Goal: Information Seeking & Learning: Check status

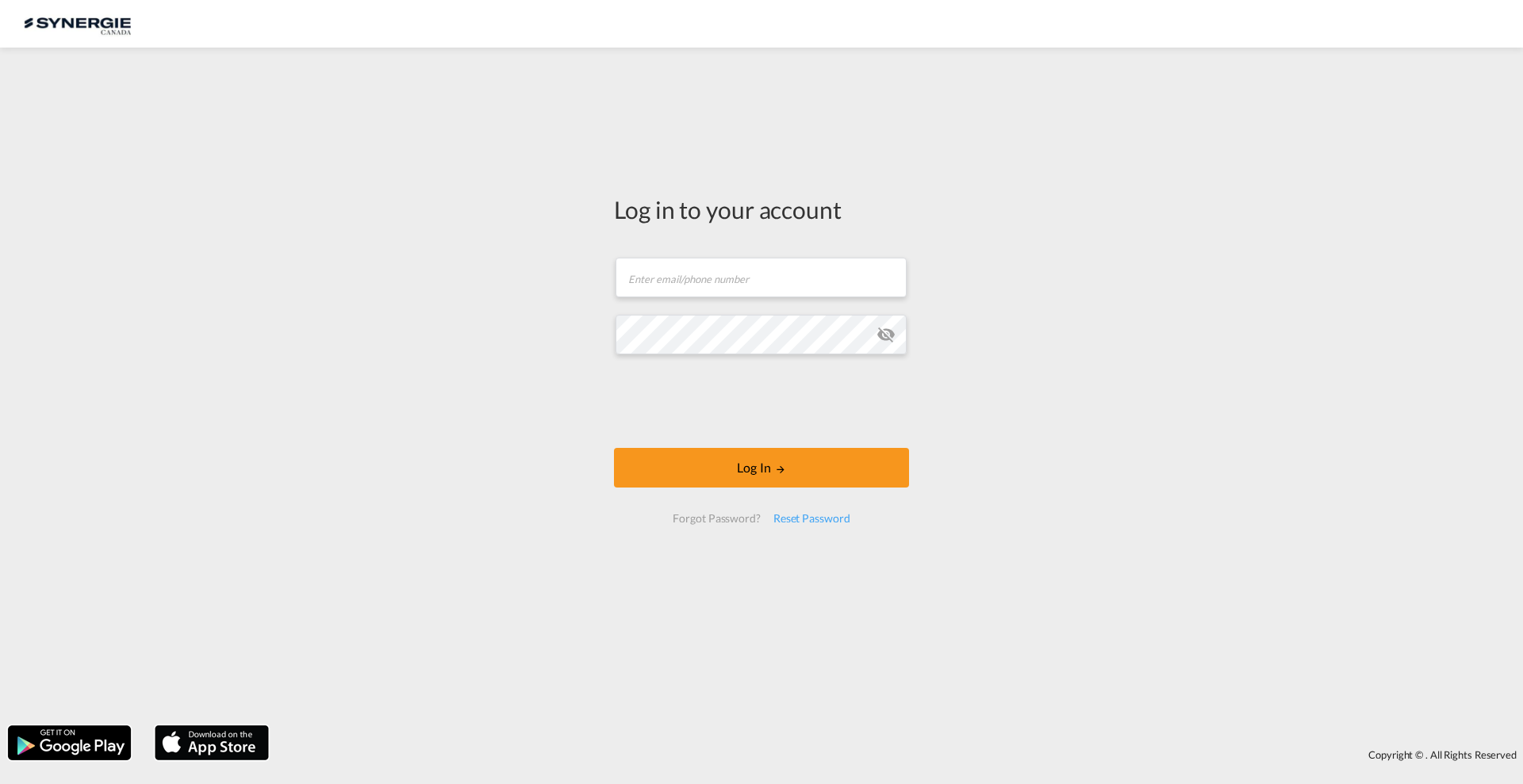
click at [731, 305] on form "Email field is required Password field is required Log In Forgot Password? Rese…" at bounding box center [762, 389] width 295 height 297
click at [729, 280] on input "text" at bounding box center [761, 277] width 291 height 40
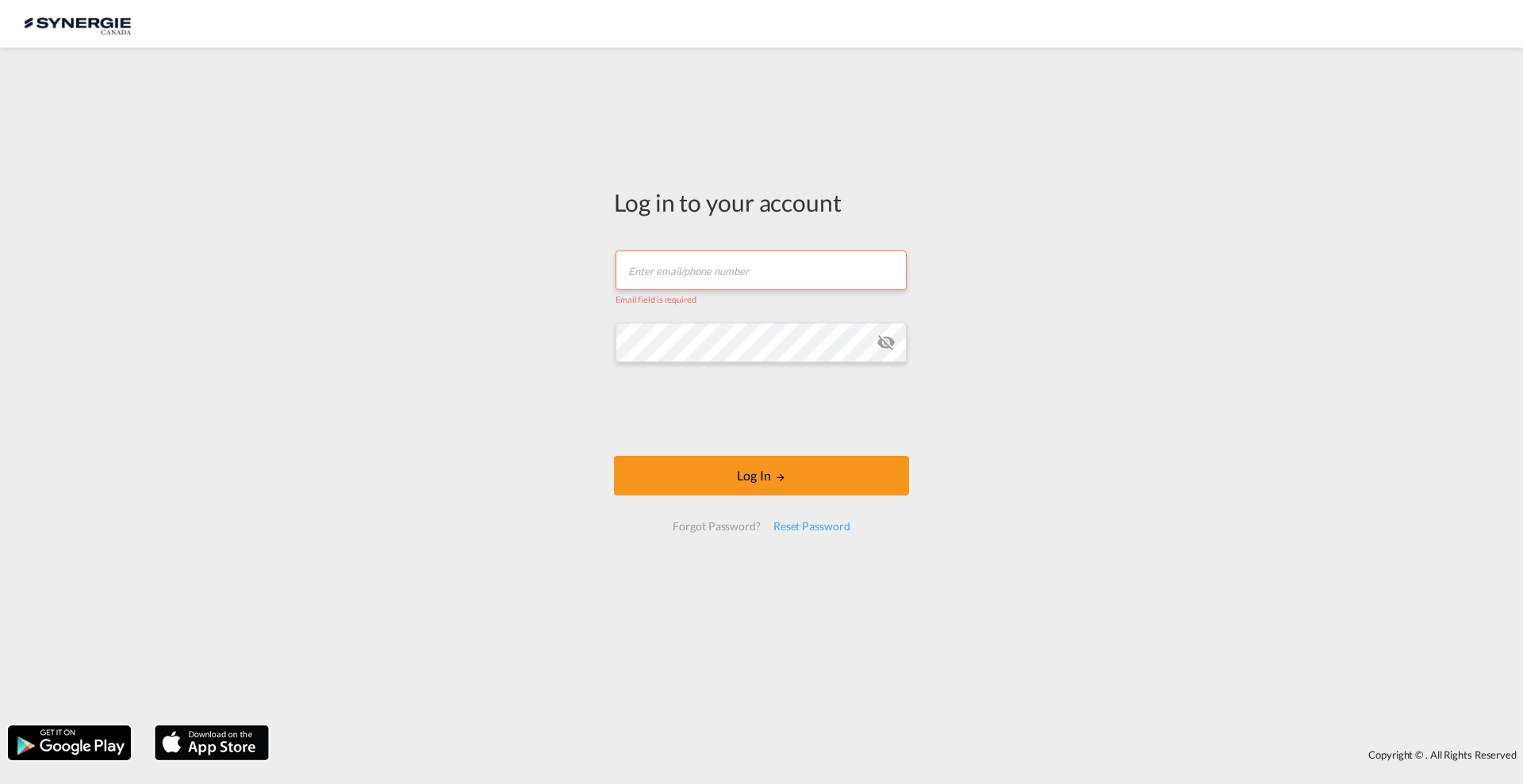
click at [685, 273] on input "text" at bounding box center [761, 270] width 291 height 40
click at [688, 270] on input "text" at bounding box center [761, 270] width 291 height 40
type input "[PERSON_NAME][EMAIL_ADDRESS][DOMAIN_NAME]"
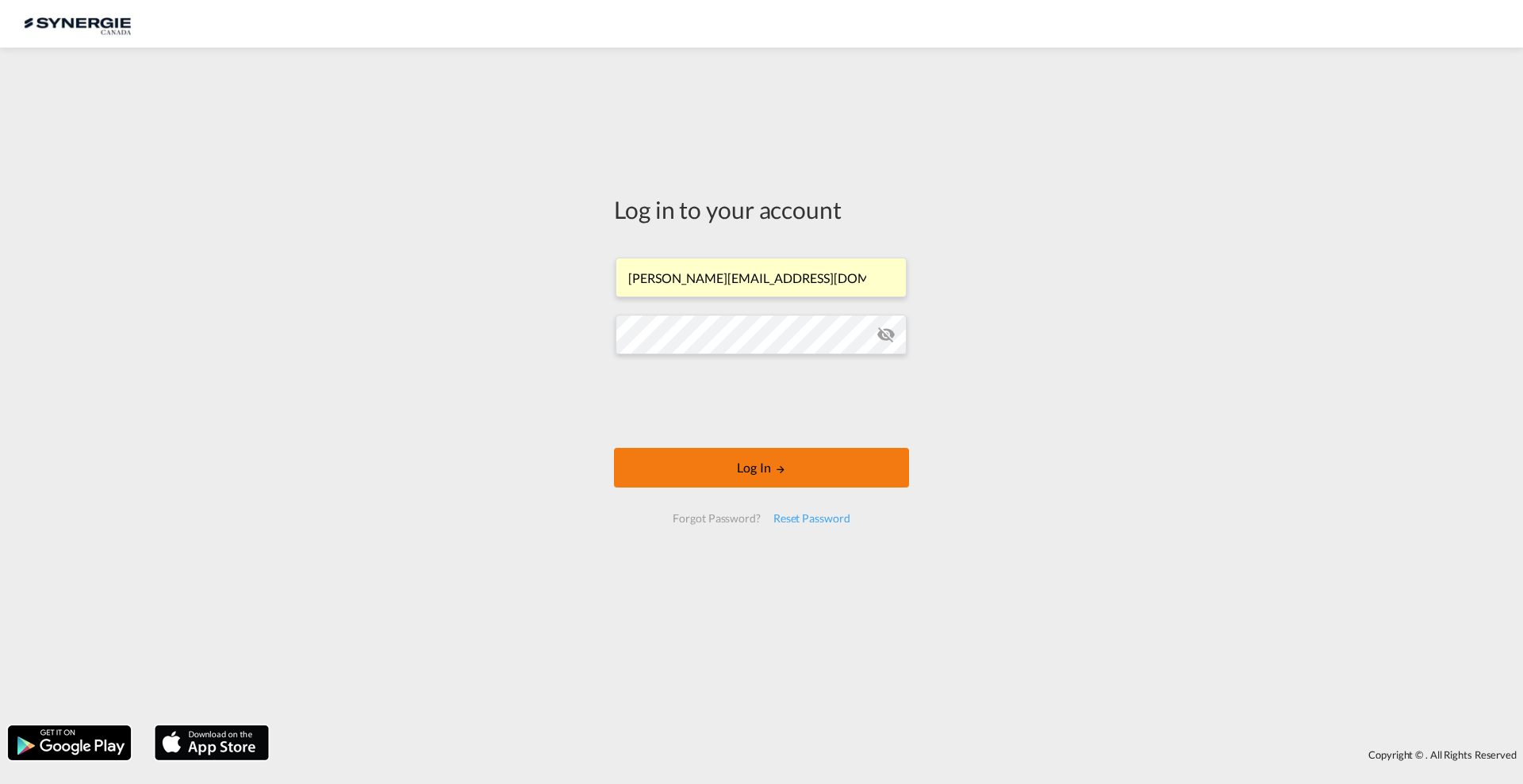
click at [713, 455] on button "Log In" at bounding box center [762, 467] width 295 height 40
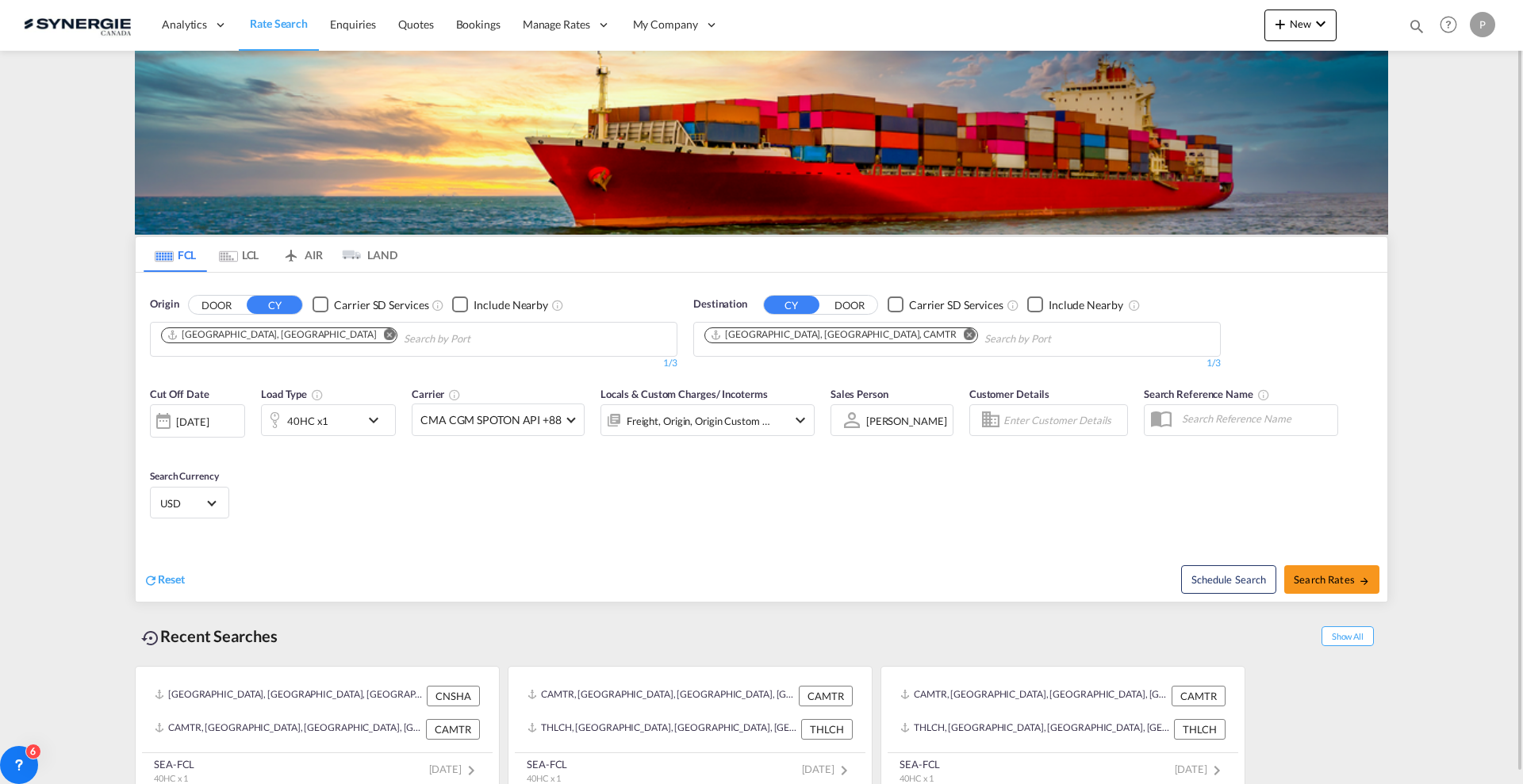
click at [1405, 19] on div "Bookings Quotes Enquiries Help Resources Product Release P My Profile Logout" at bounding box center [1449, 25] width 100 height 49
click at [1410, 23] on md-icon "icon-magnify" at bounding box center [1416, 26] width 18 height 18
click at [1143, 24] on select "Bookings Quotes Enquiries" at bounding box center [1163, 26] width 75 height 28
select select "Quotes"
click at [1126, 11] on select "Bookings Quotes Enquiries" at bounding box center [1163, 26] width 75 height 28
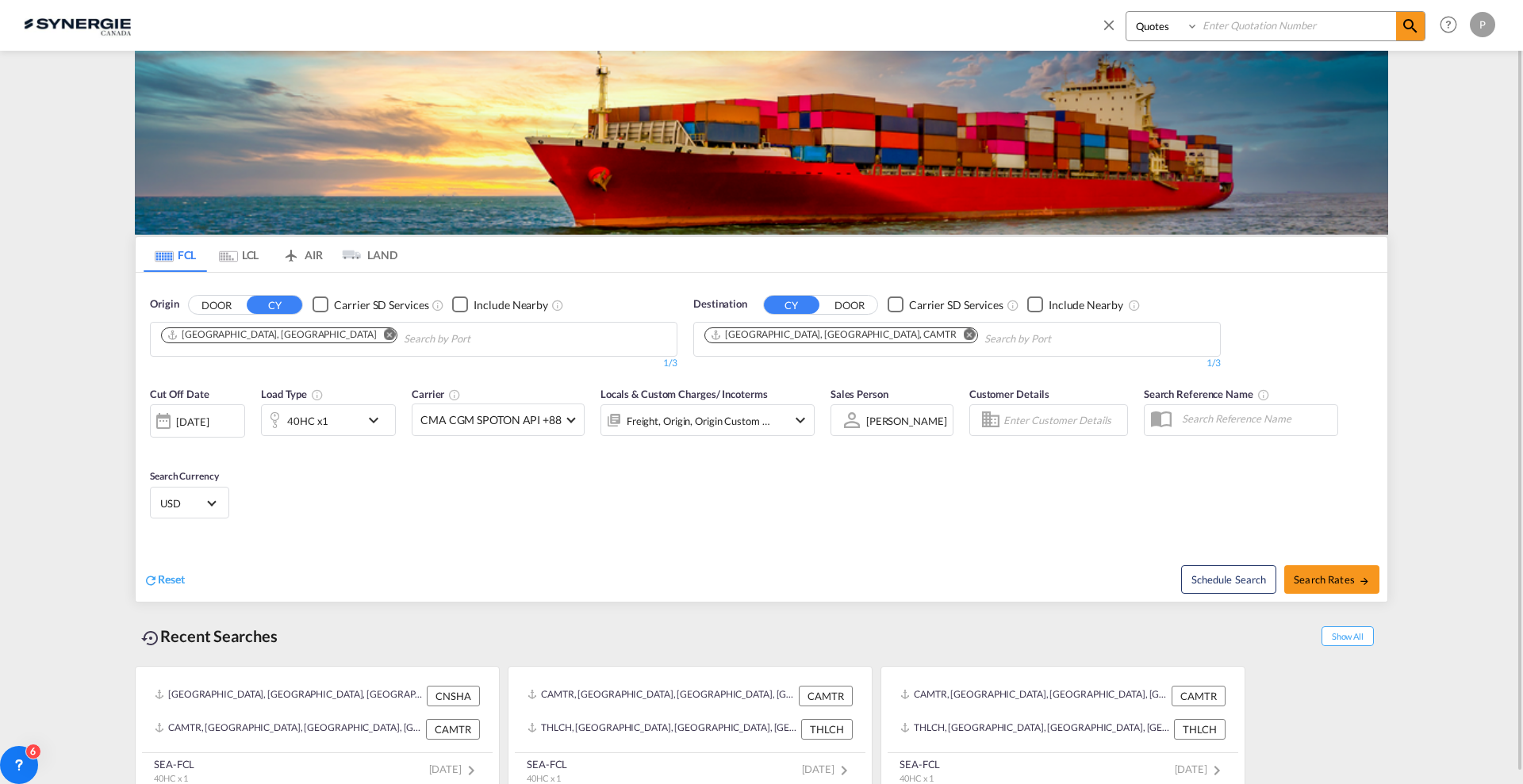
click at [1271, 11] on input at bounding box center [1297, 25] width 197 height 27
paste input "SYC000014101"
type input "SYC000014101"
click at [1407, 30] on md-icon "icon-magnify" at bounding box center [1410, 26] width 19 height 19
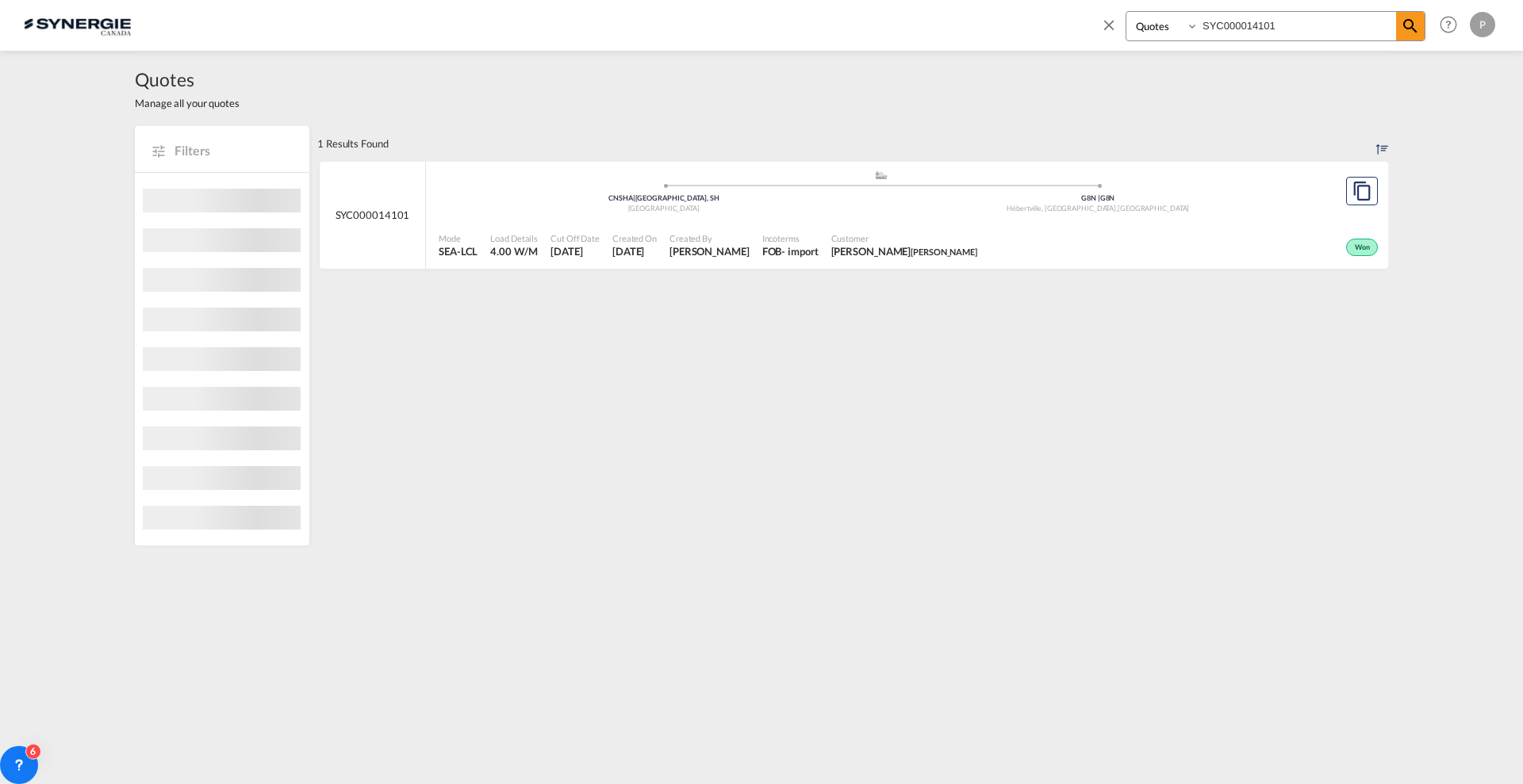
click at [1154, 218] on div ".a{fill:#aaa8ad;} .a{fill:#aaa8ad;} CNSHA | Shanghai, SH China G8N | G8N Hébert…" at bounding box center [880, 196] width 884 height 51
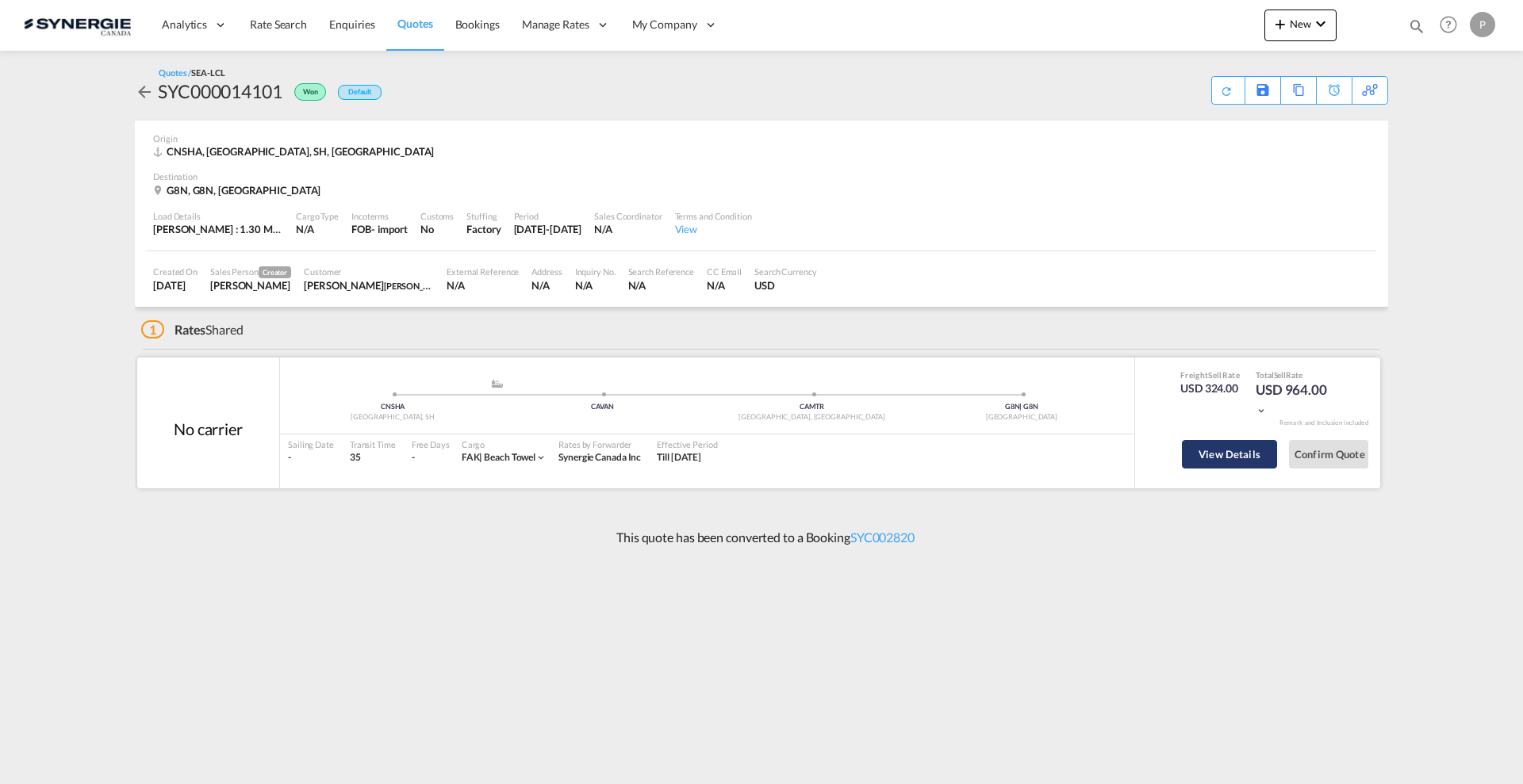
click at [1233, 463] on button "View Details" at bounding box center [1230, 454] width 95 height 28
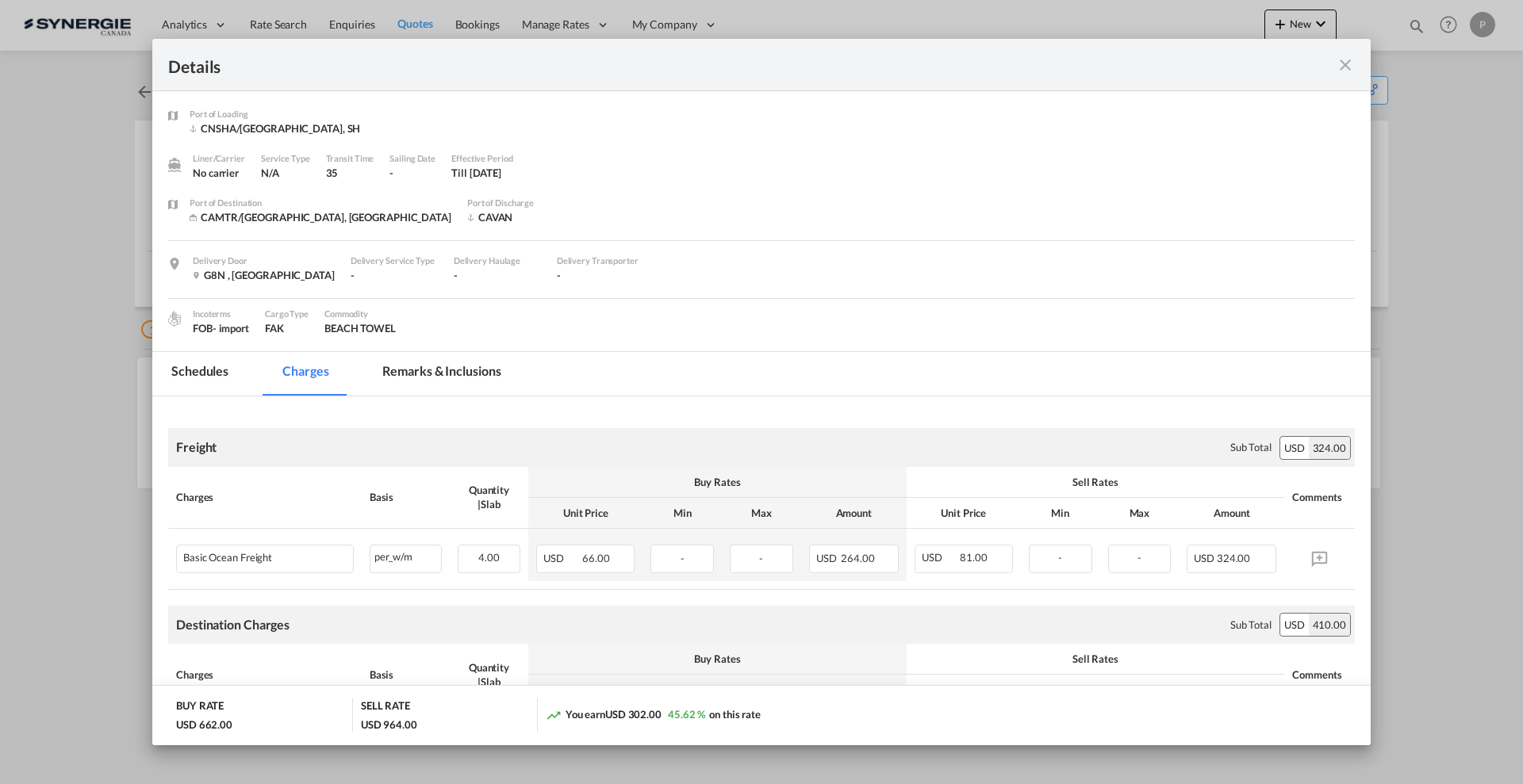
click at [425, 375] on md-tab-item "Remarks & Inclusions" at bounding box center [441, 374] width 156 height 43
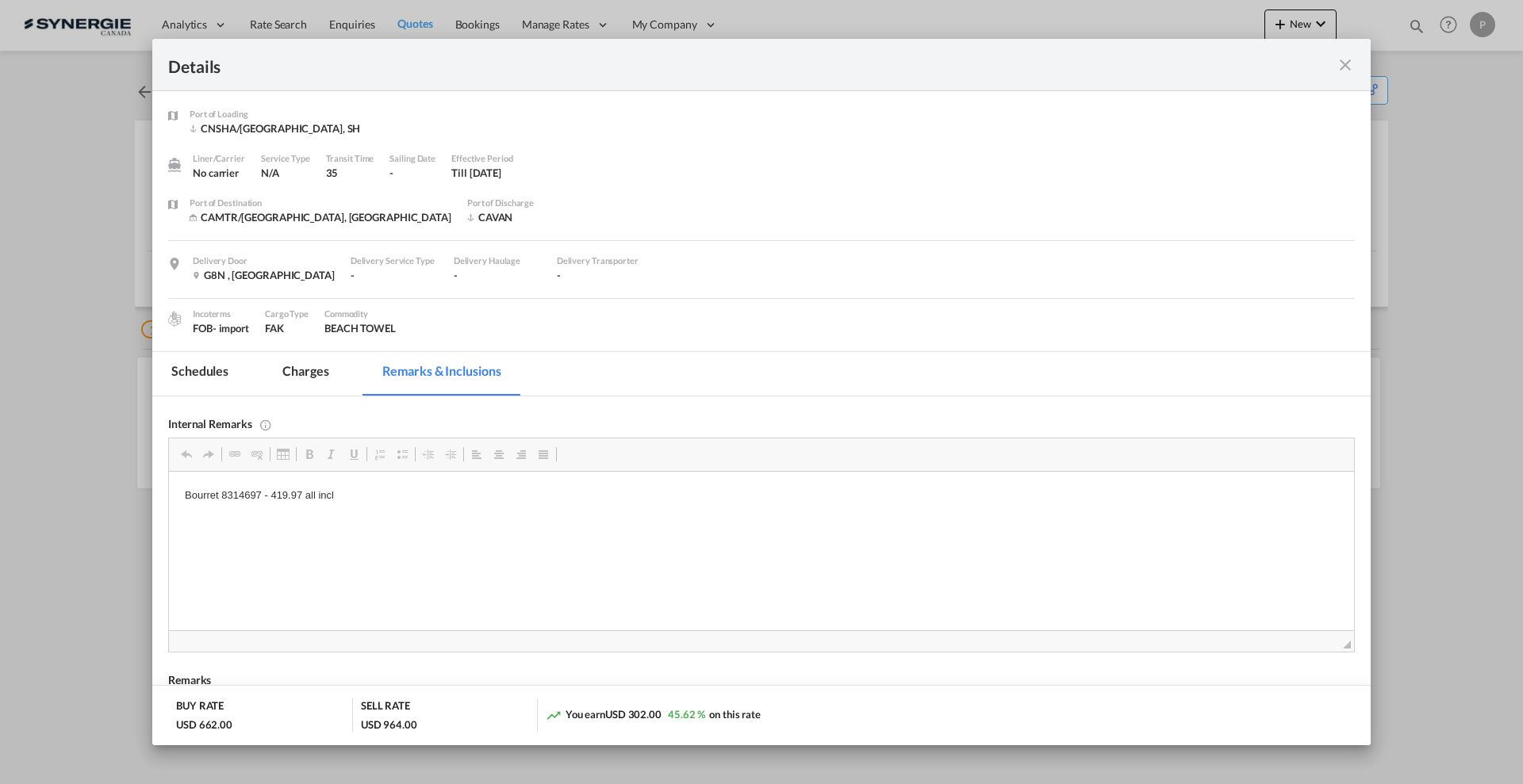
drag, startPoint x: 375, startPoint y: 499, endPoint x: 187, endPoint y: 495, distance: 188.0
click at [187, 495] on p "Bourret 8314697 - 419.97 all incl" at bounding box center [762, 495] width 1154 height 17
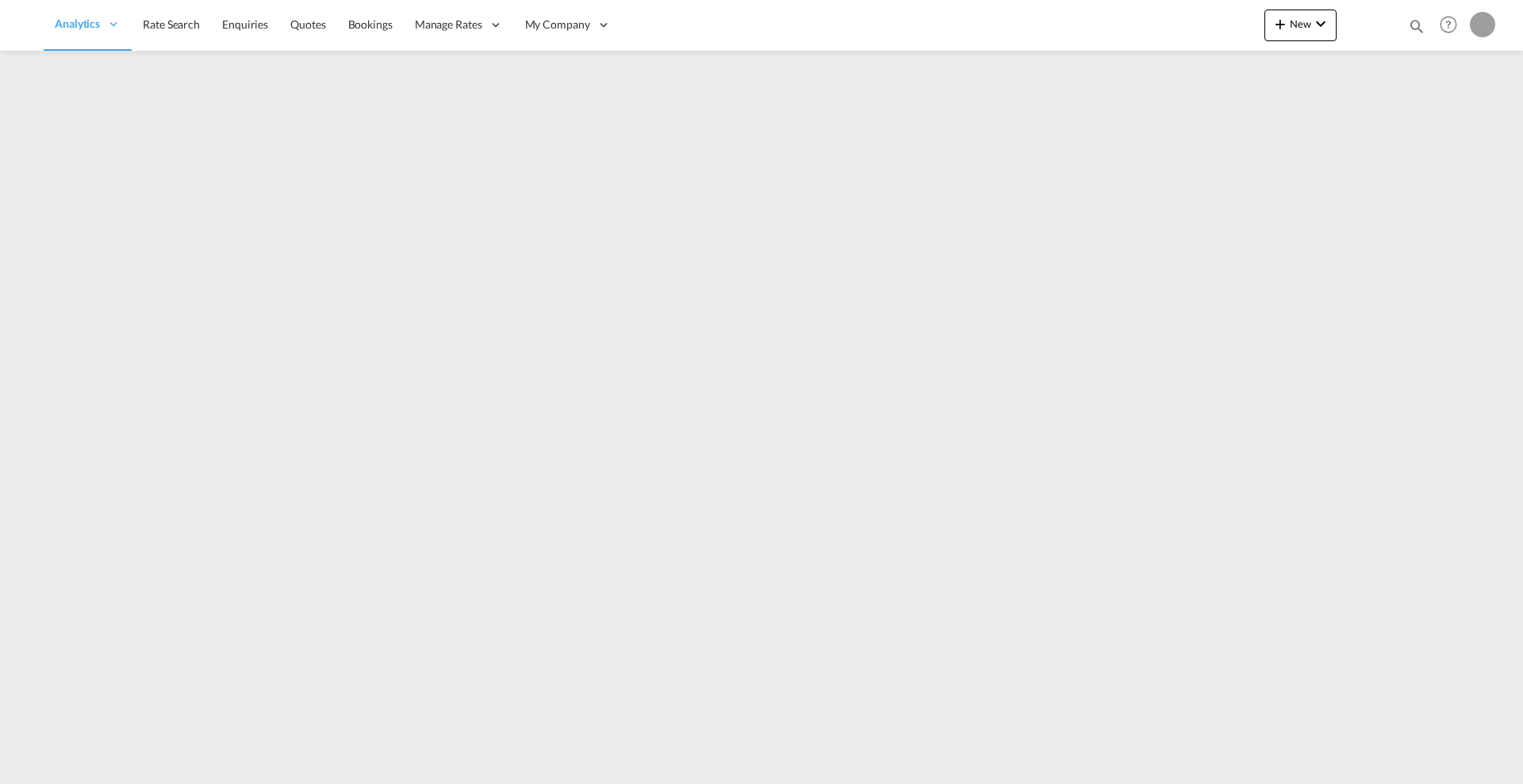
click at [1409, 26] on md-icon "icon-magnify" at bounding box center [1416, 26] width 18 height 18
click at [1191, 27] on select "Bookings Quotes Enquiries" at bounding box center [1163, 26] width 75 height 28
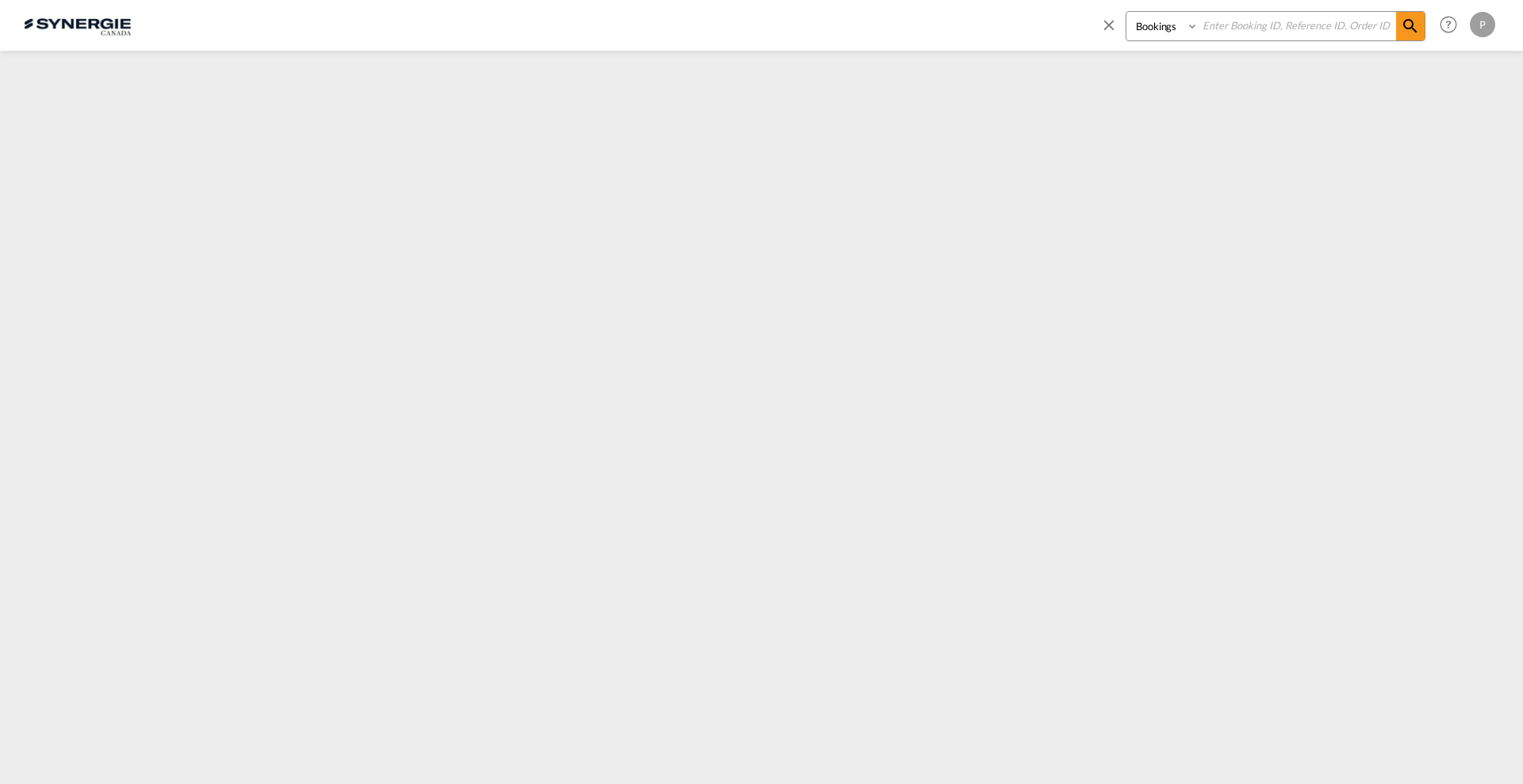
select select "Quotes"
click at [1126, 11] on select "Bookings Quotes Enquiries" at bounding box center [1163, 26] width 75 height 28
click at [1262, 26] on input at bounding box center [1297, 25] width 197 height 27
paste input "SYC000011558"
type input "SYC000011558"
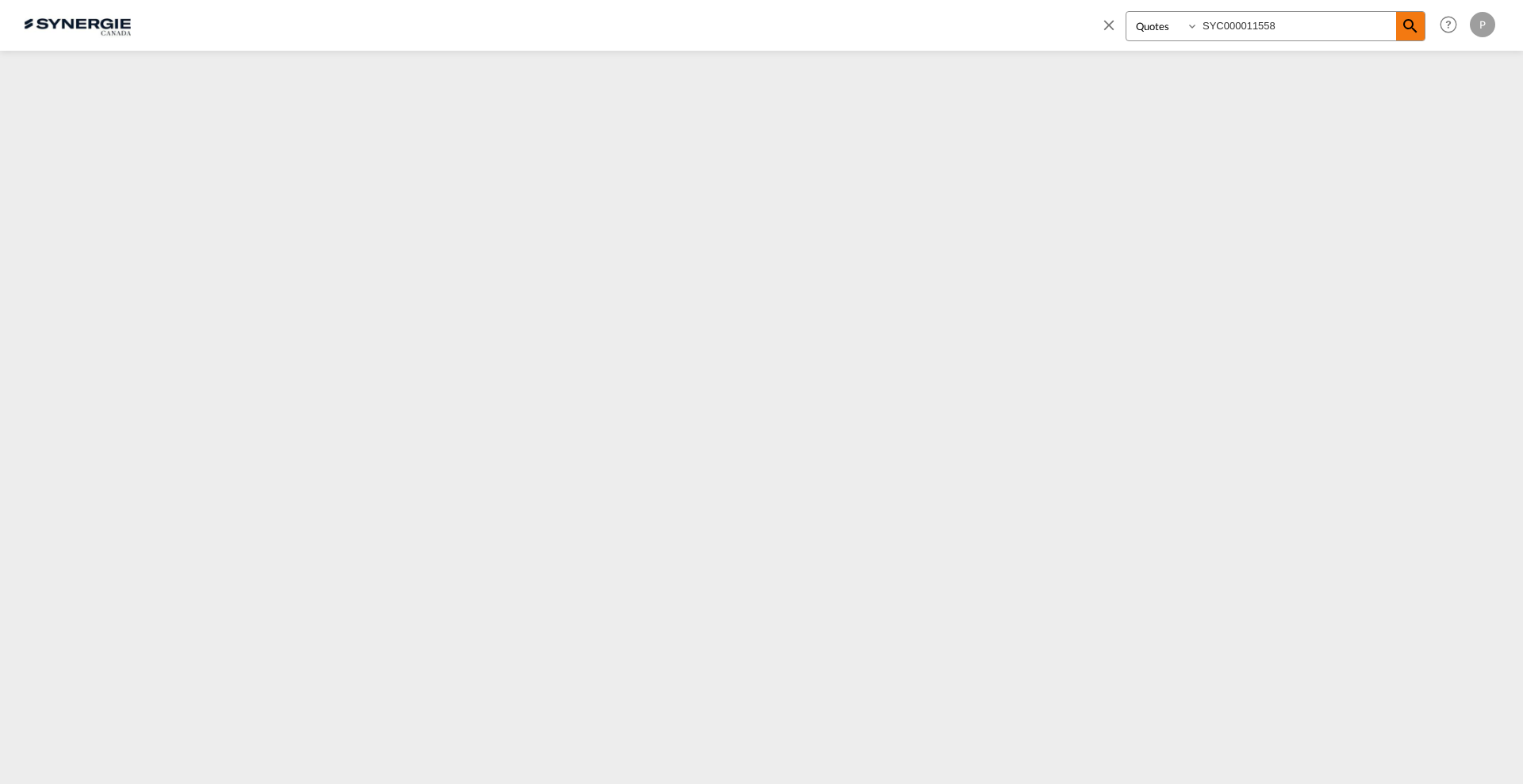
click at [1403, 27] on md-icon "icon-magnify" at bounding box center [1410, 26] width 19 height 19
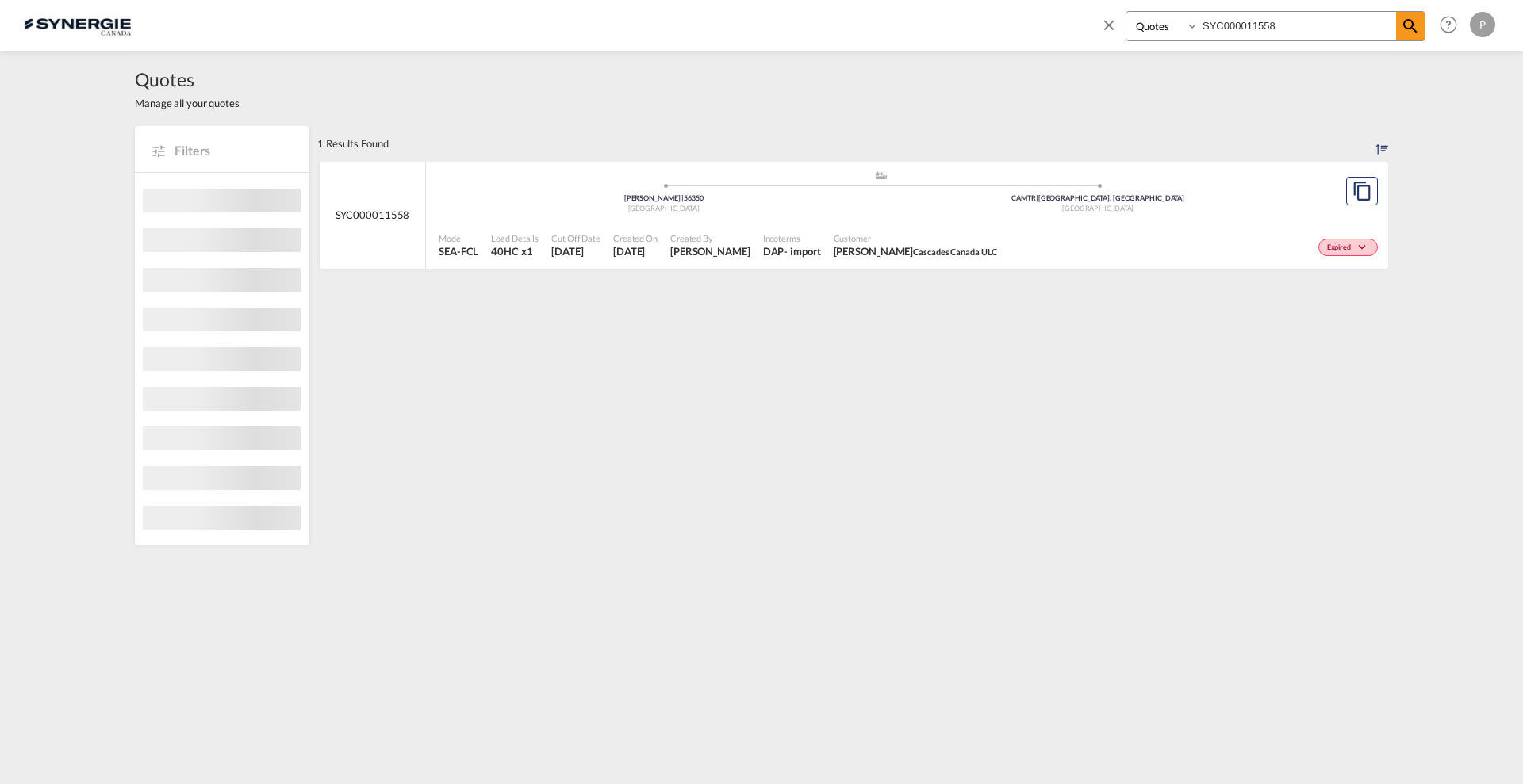
click at [1044, 224] on div "Mode SEA-FCL Load Details 40HC x1 Cut Off Date [DATE] Created On [DATE] Created…" at bounding box center [907, 246] width 962 height 48
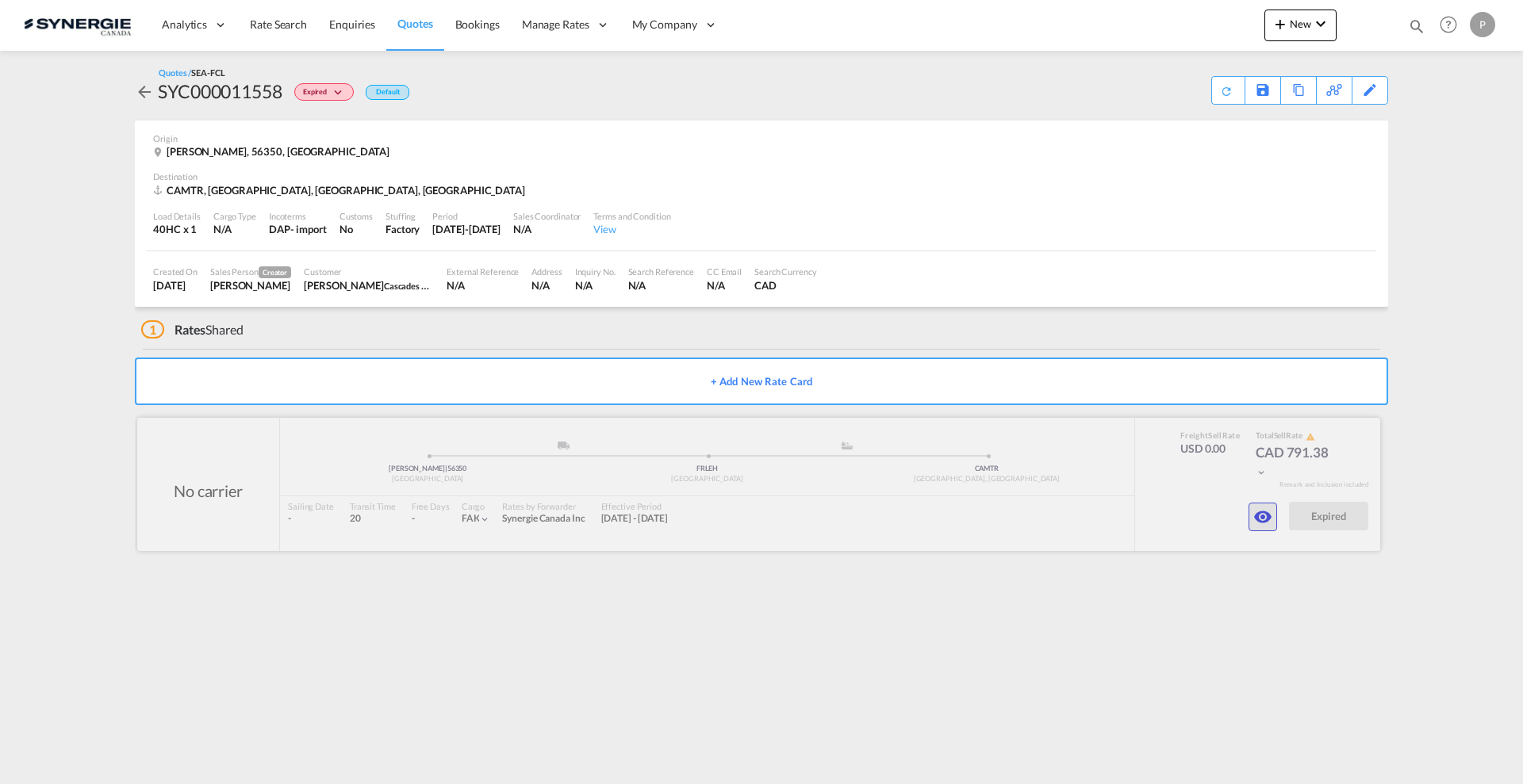
click at [1264, 526] on md-icon "icon-eye" at bounding box center [1263, 517] width 19 height 19
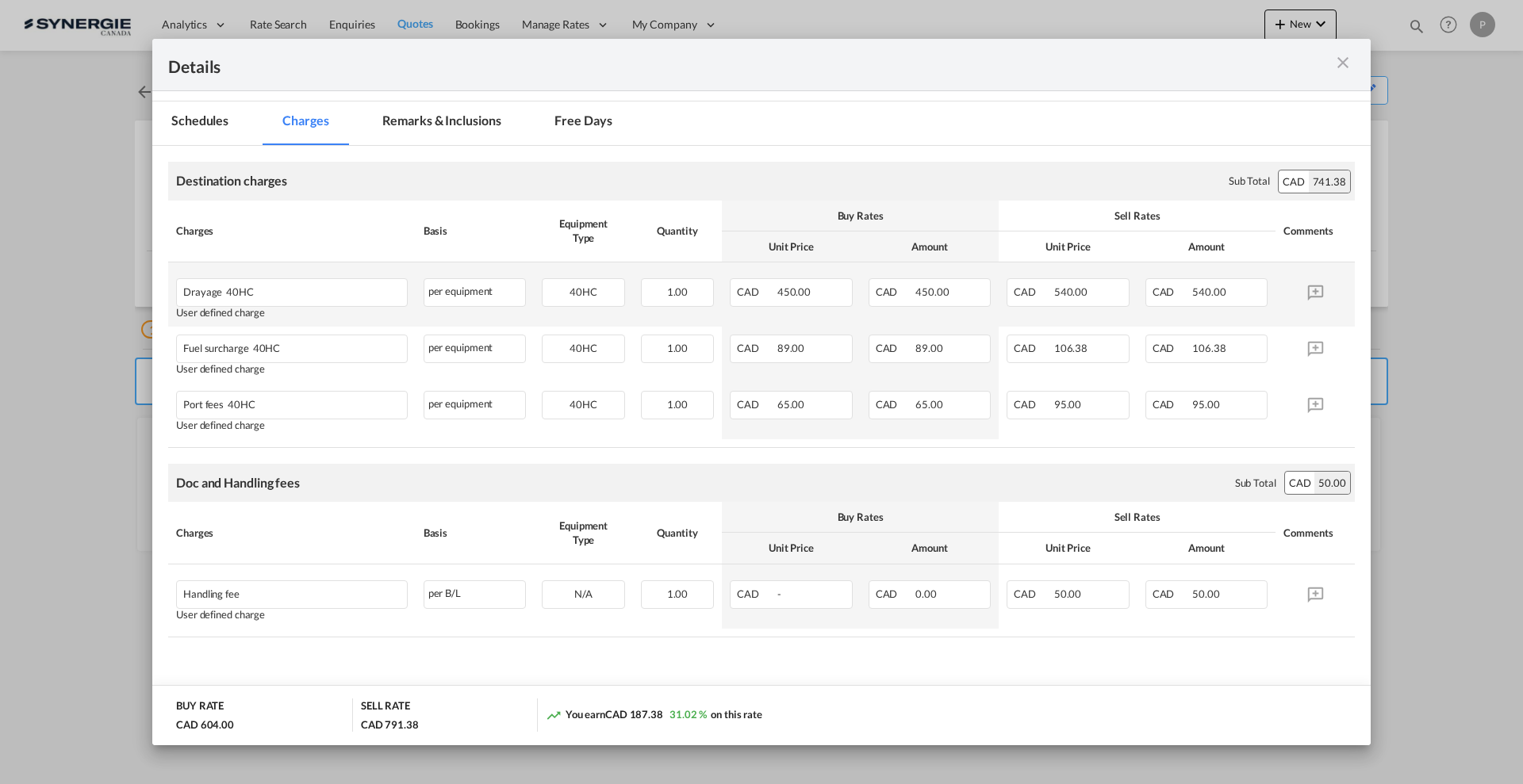
scroll to position [65, 0]
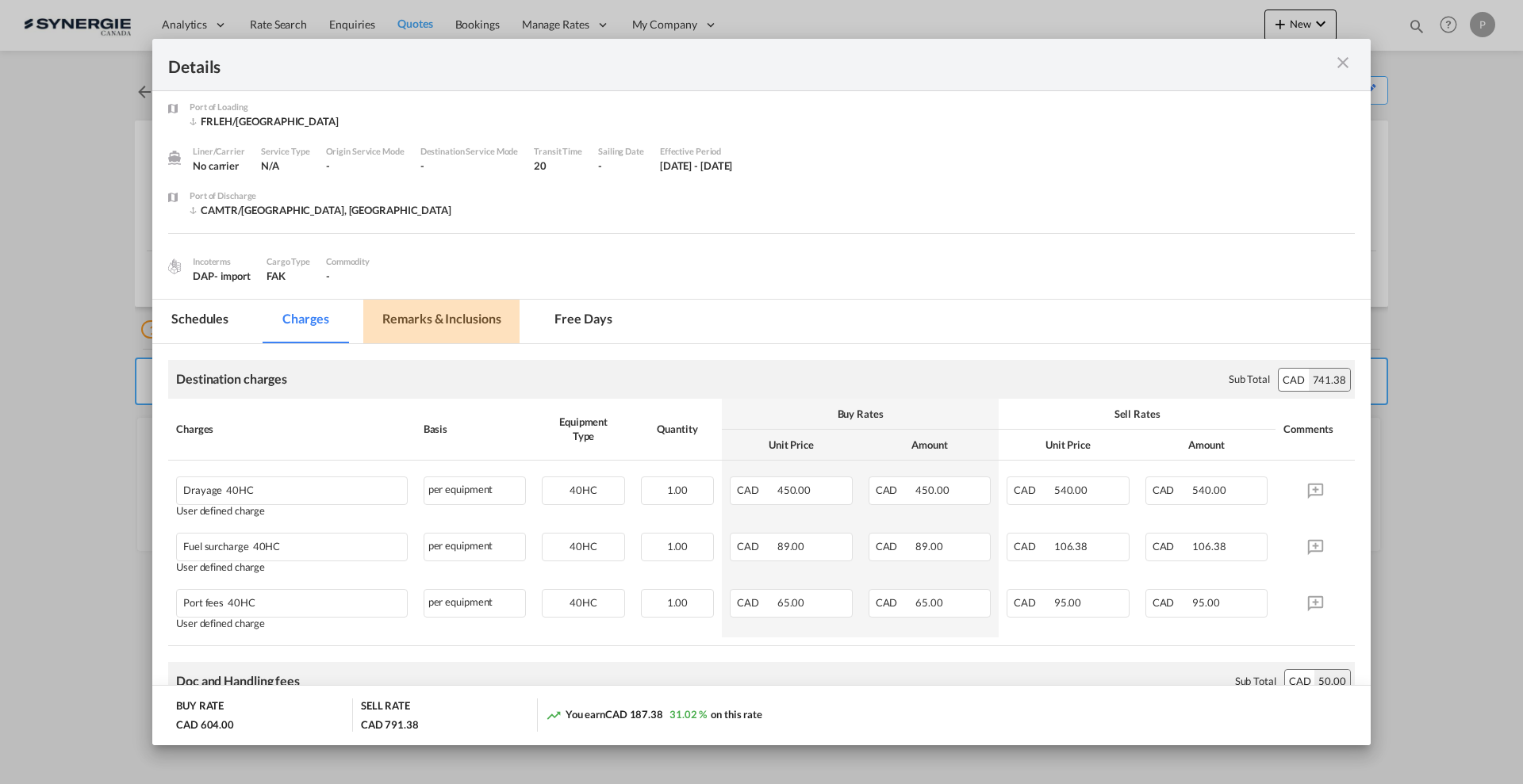
click at [460, 314] on md-tab-item "Remarks & Inclusions" at bounding box center [441, 321] width 156 height 43
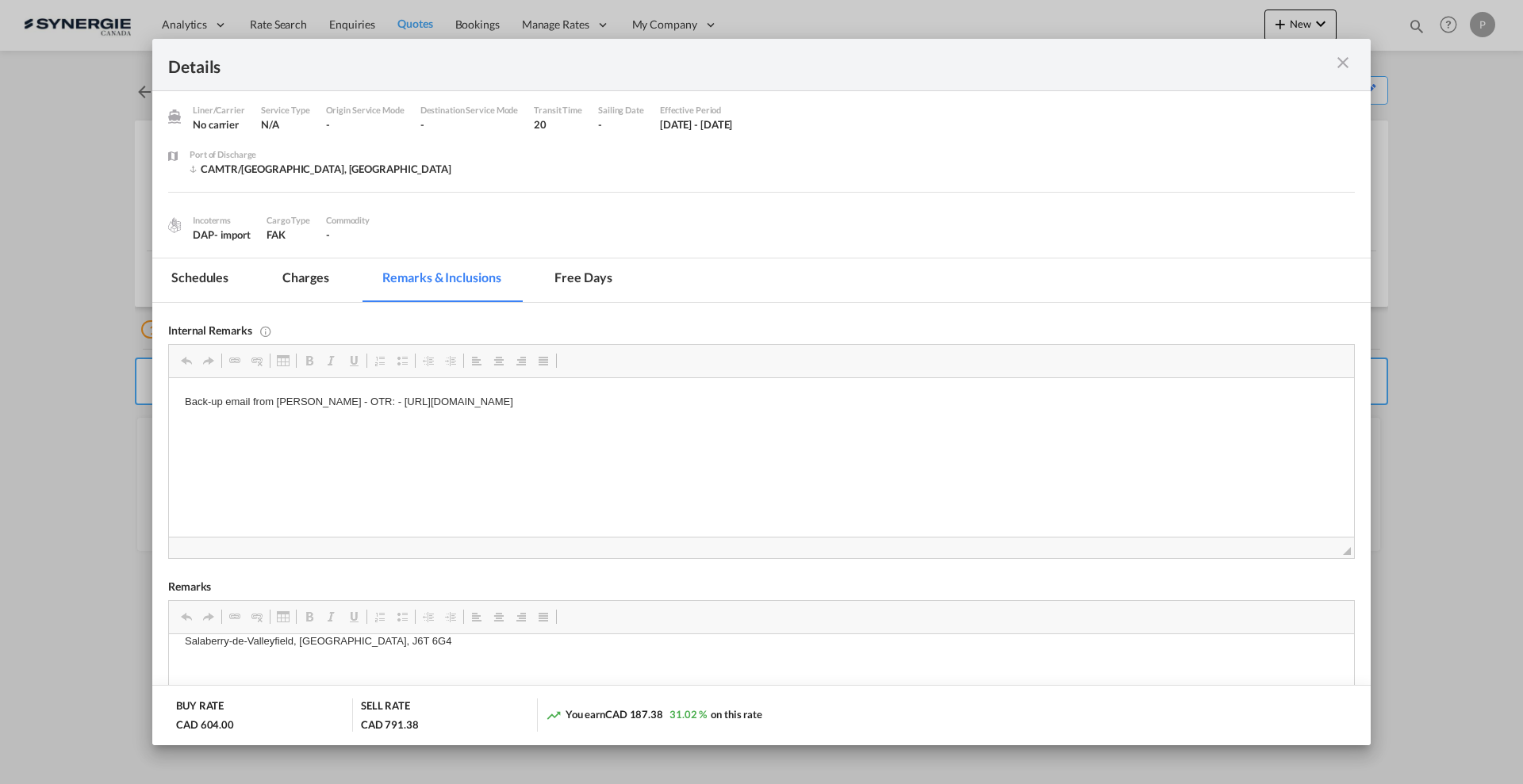
scroll to position [99, 0]
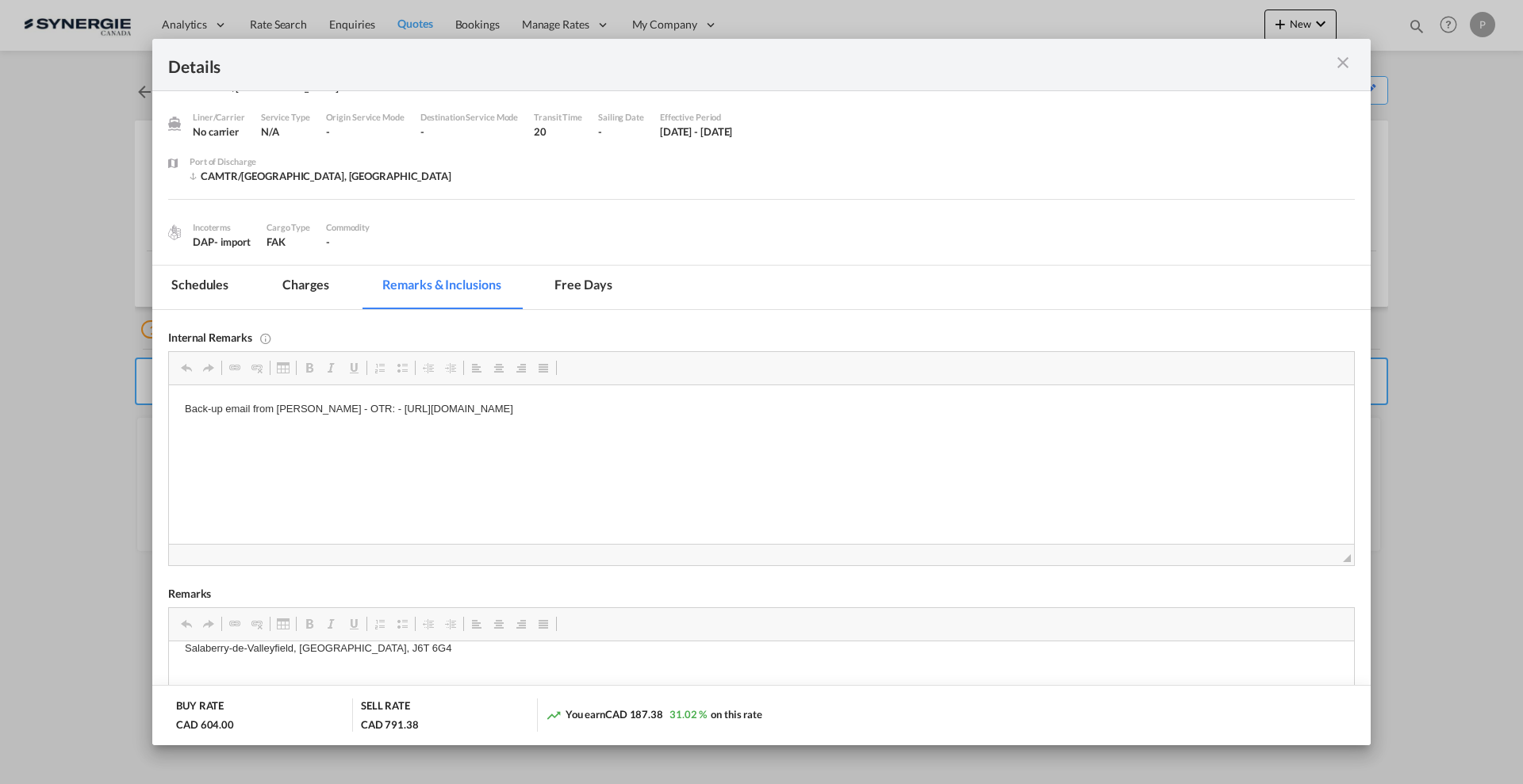
click at [319, 278] on md-tab-item "Charges" at bounding box center [305, 286] width 84 height 43
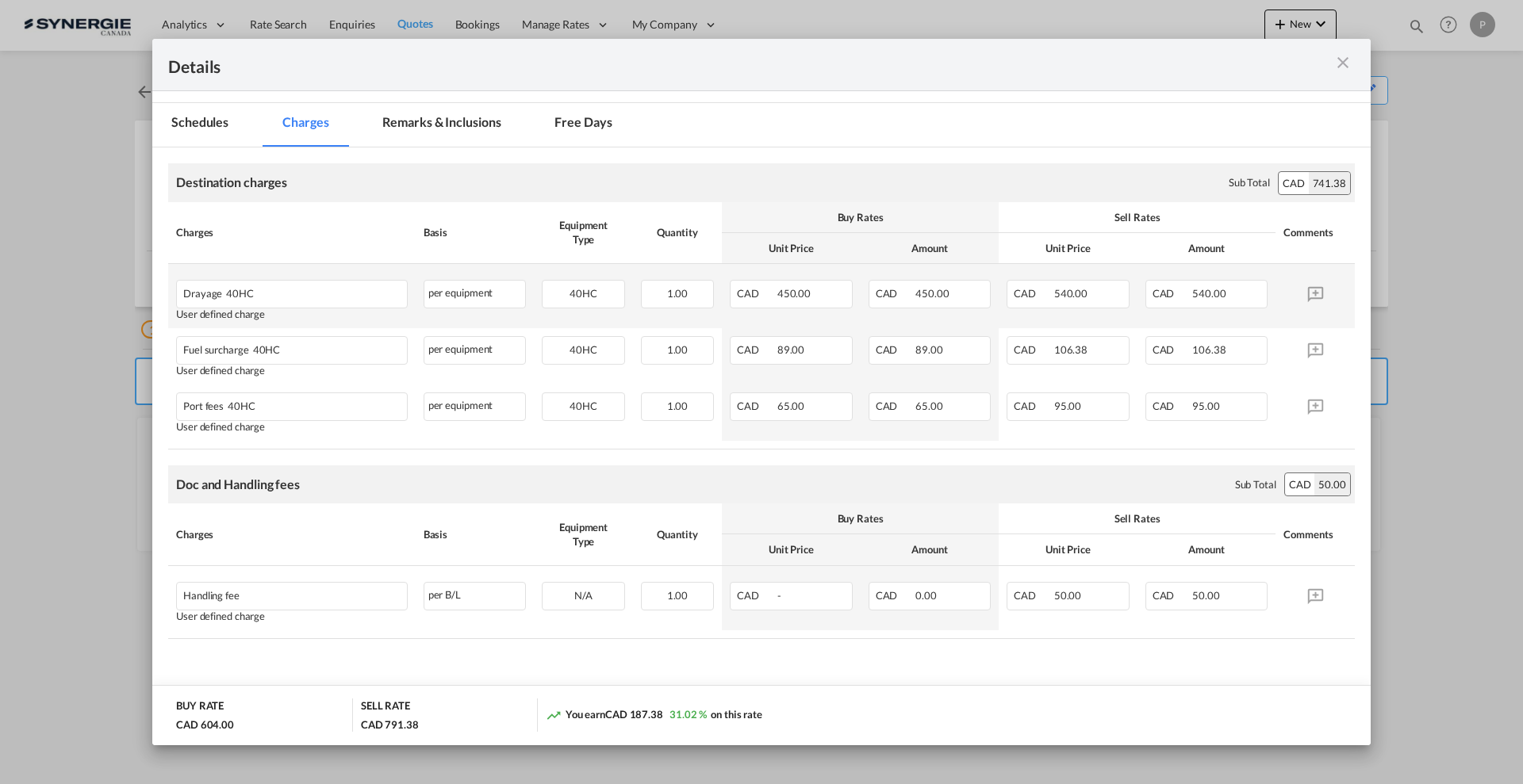
scroll to position [263, 0]
click at [432, 136] on md-tab-item "Remarks & Inclusions" at bounding box center [441, 122] width 156 height 43
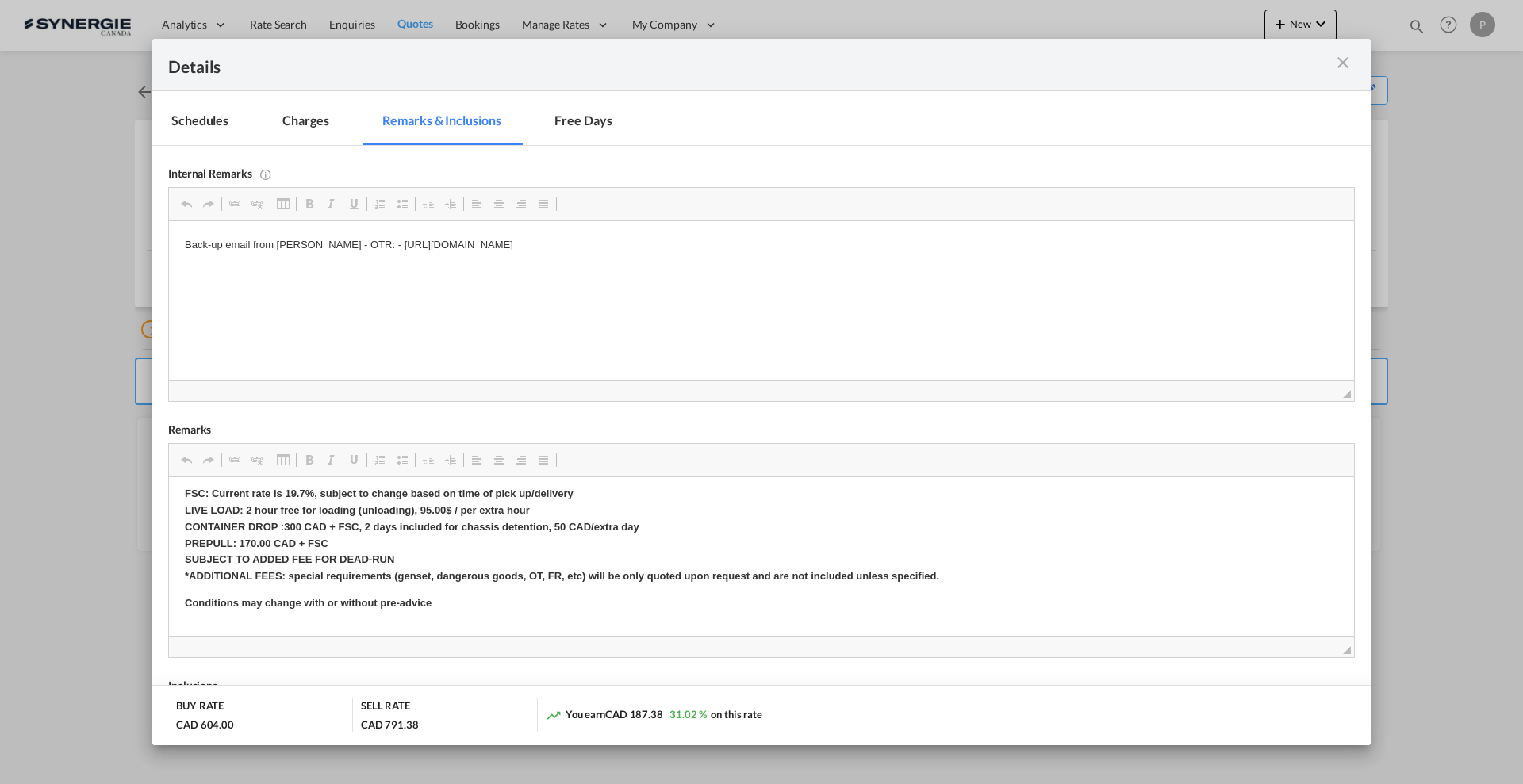
scroll to position [297, 0]
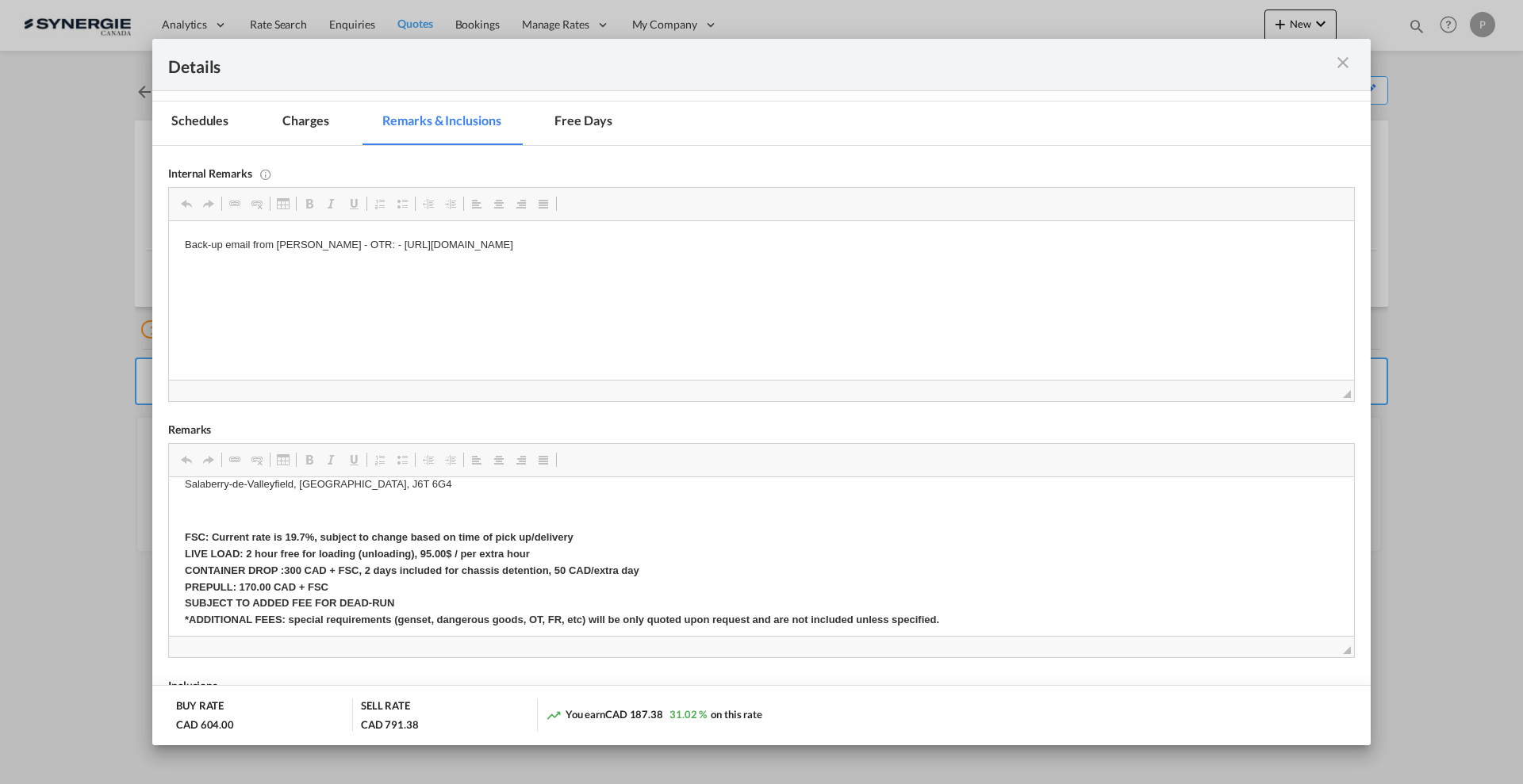
click at [1336, 63] on md-icon "icon-close m-3 fg-AAA8AD cursor" at bounding box center [1343, 63] width 19 height 19
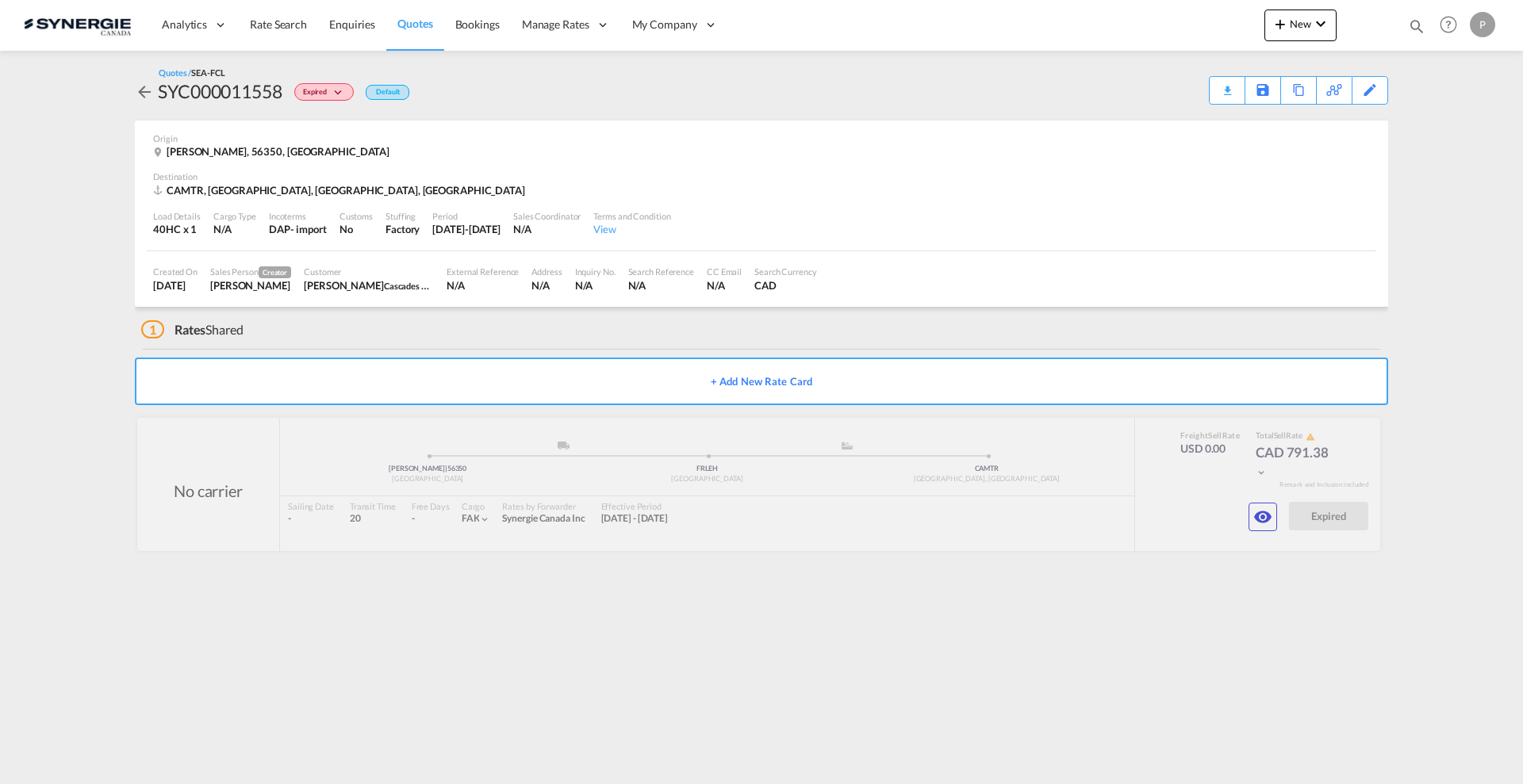
scroll to position [0, 0]
click at [1414, 34] on md-icon "icon-magnify" at bounding box center [1416, 26] width 18 height 18
click at [1414, 28] on md-icon "icon-magnify" at bounding box center [1410, 26] width 19 height 19
drag, startPoint x: 1179, startPoint y: 21, endPoint x: 1172, endPoint y: 35, distance: 15.7
click at [1179, 21] on select "Bookings Quotes Enquiries" at bounding box center [1163, 26] width 75 height 28
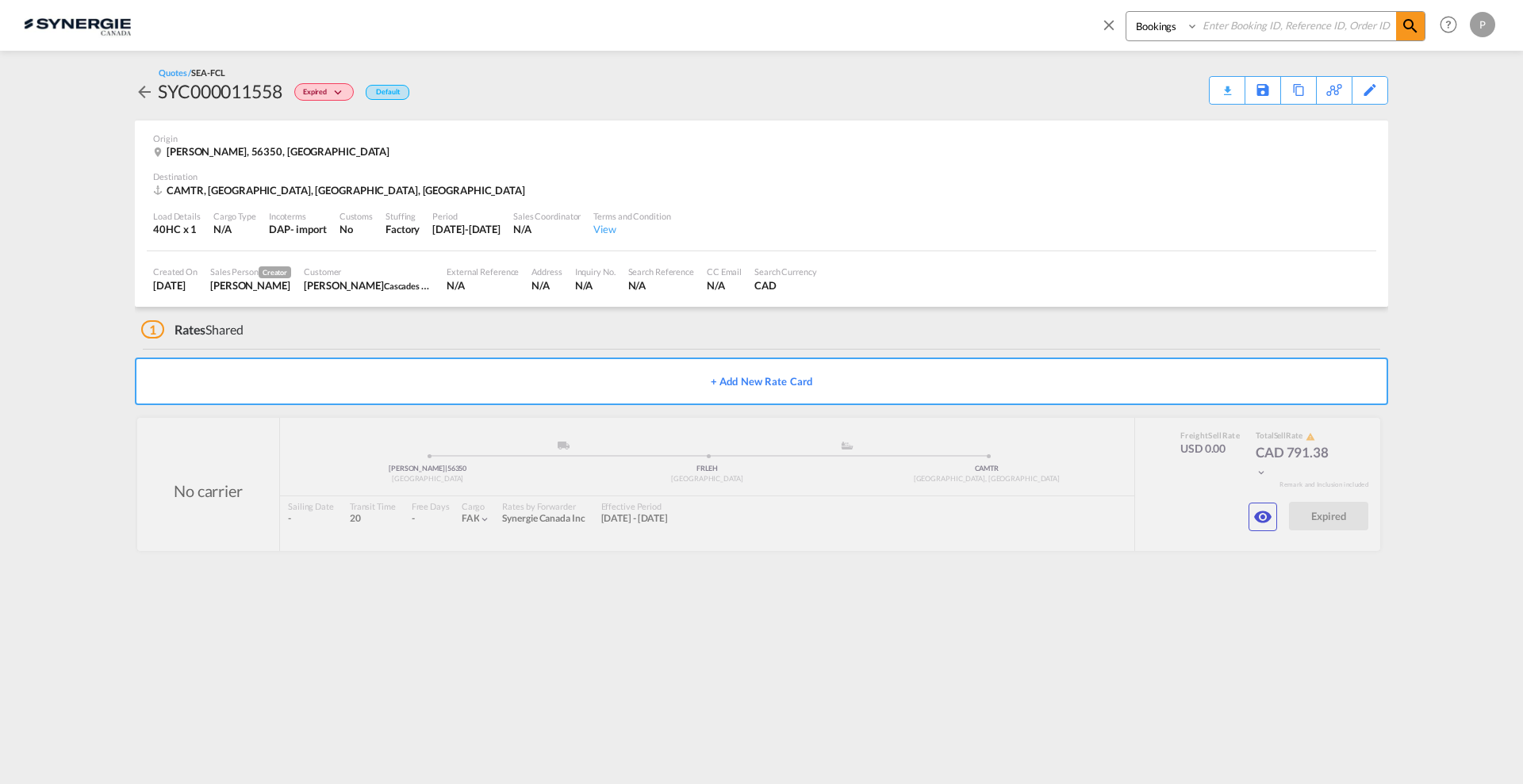
select select "Quotes"
click at [1126, 11] on select "Bookings Quotes Enquiries" at bounding box center [1163, 26] width 75 height 28
click at [1189, 49] on div "Bookings Quotes Enquiries Help Resources Product Release P My Profile Logout" at bounding box center [762, 26] width 1475 height 51
click at [1232, 28] on input at bounding box center [1297, 25] width 197 height 27
type input "13723"
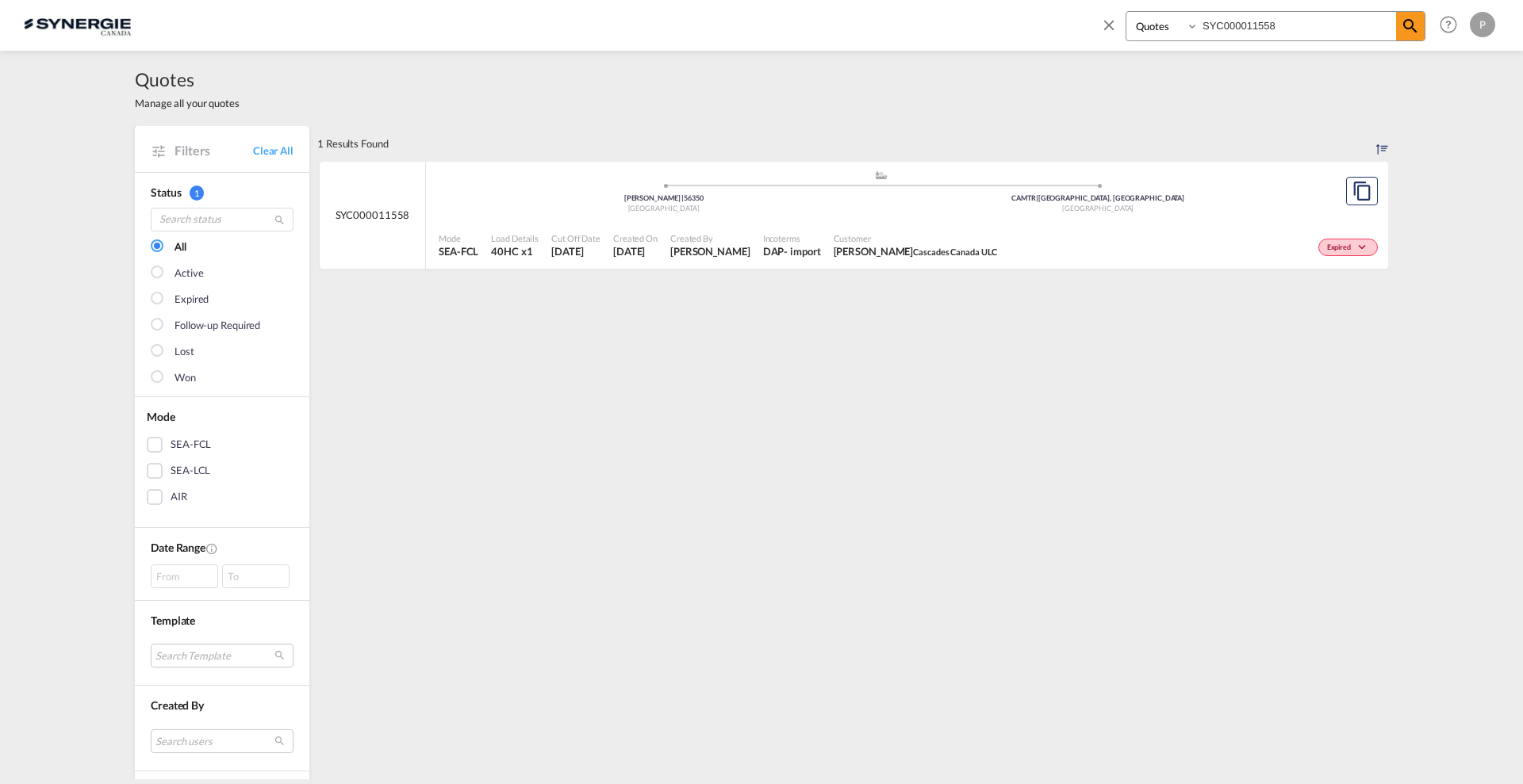
select select "Quotes"
click at [918, 222] on div "Mode SEA-FCL Load Details 40HC x1 Cut Off Date [DATE] Created On [DATE] Created…" at bounding box center [907, 246] width 962 height 48
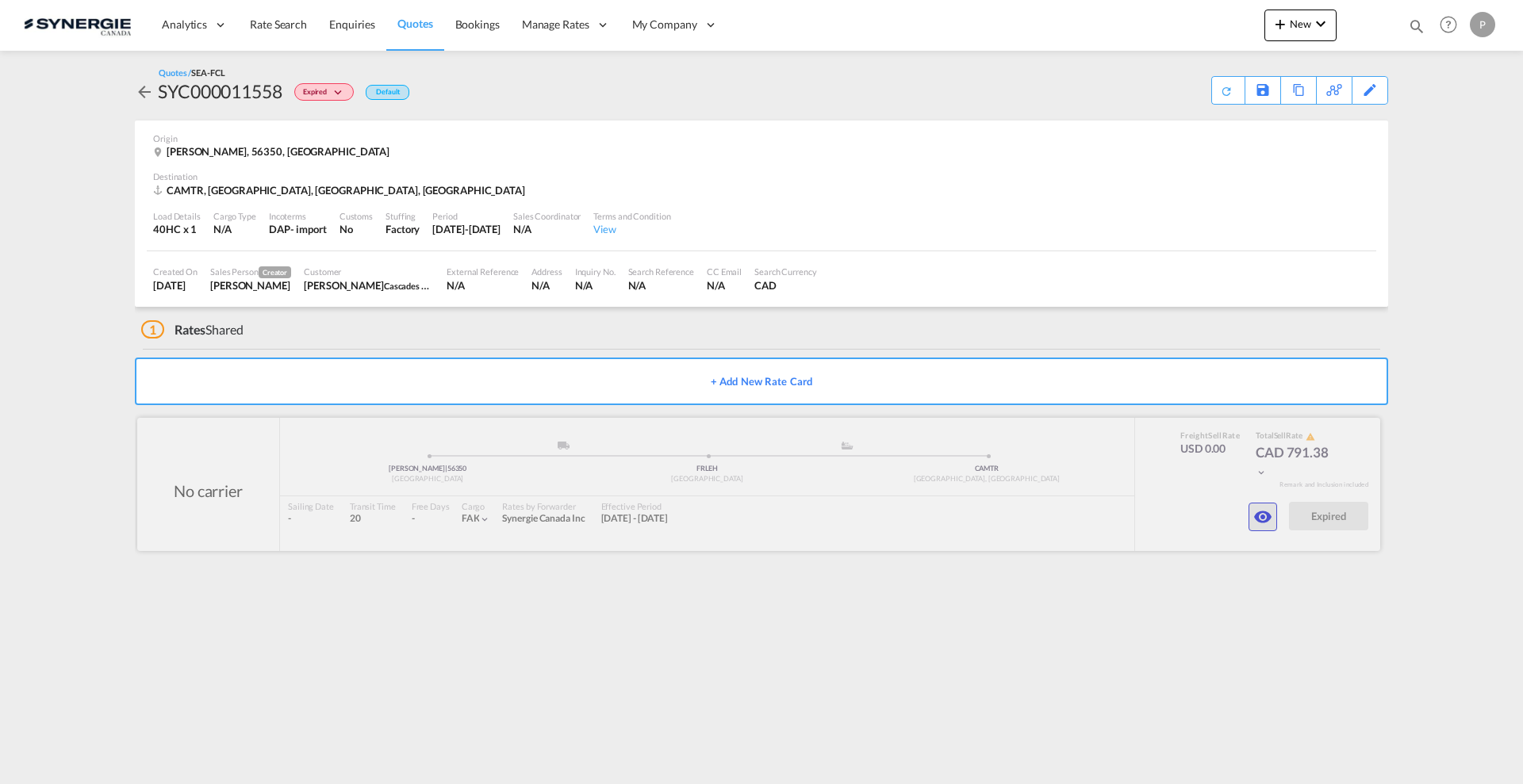
click at [1263, 508] on md-icon "icon-eye" at bounding box center [1263, 517] width 19 height 19
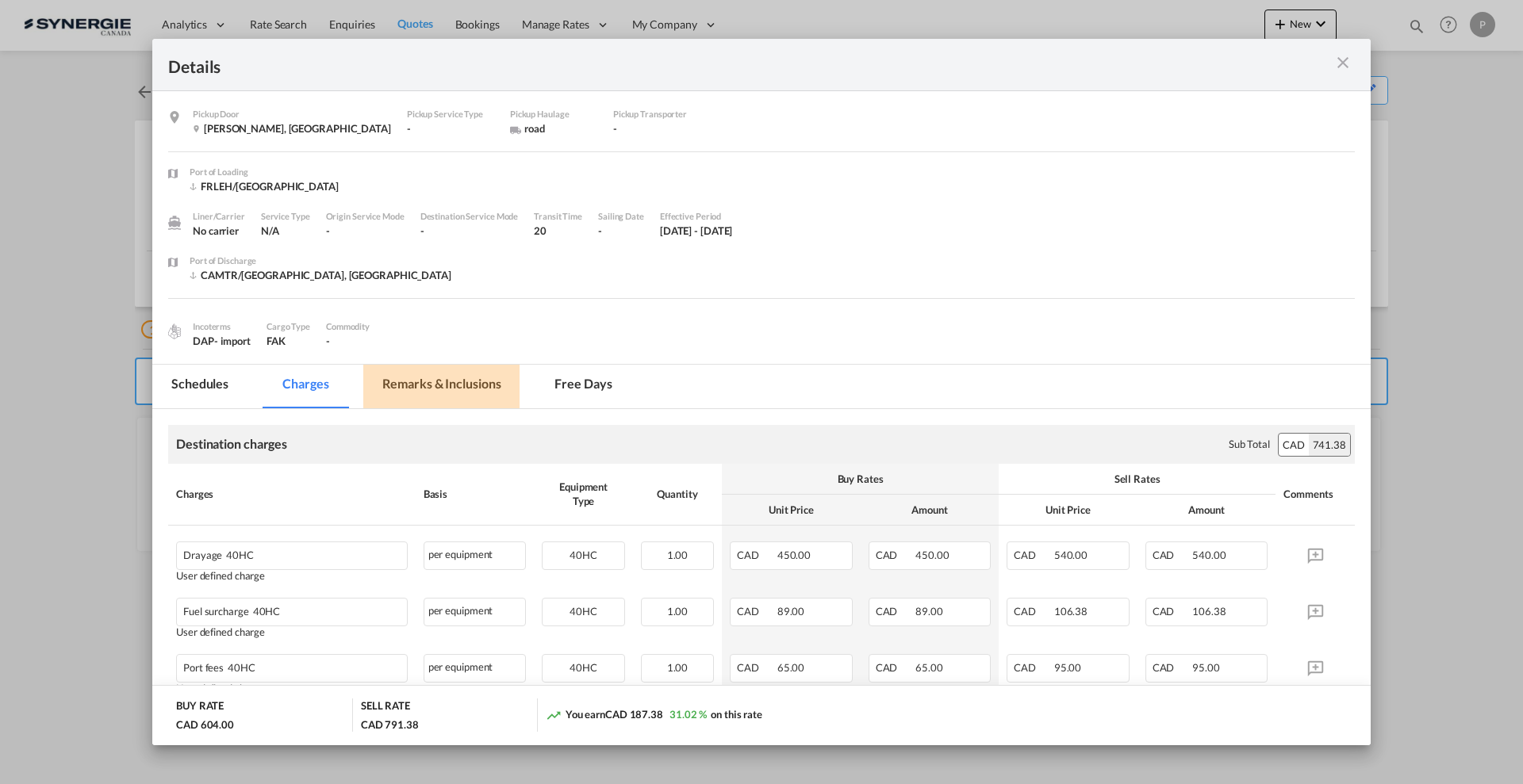
click at [458, 385] on md-tab-item "Remarks & Inclusions" at bounding box center [441, 386] width 156 height 43
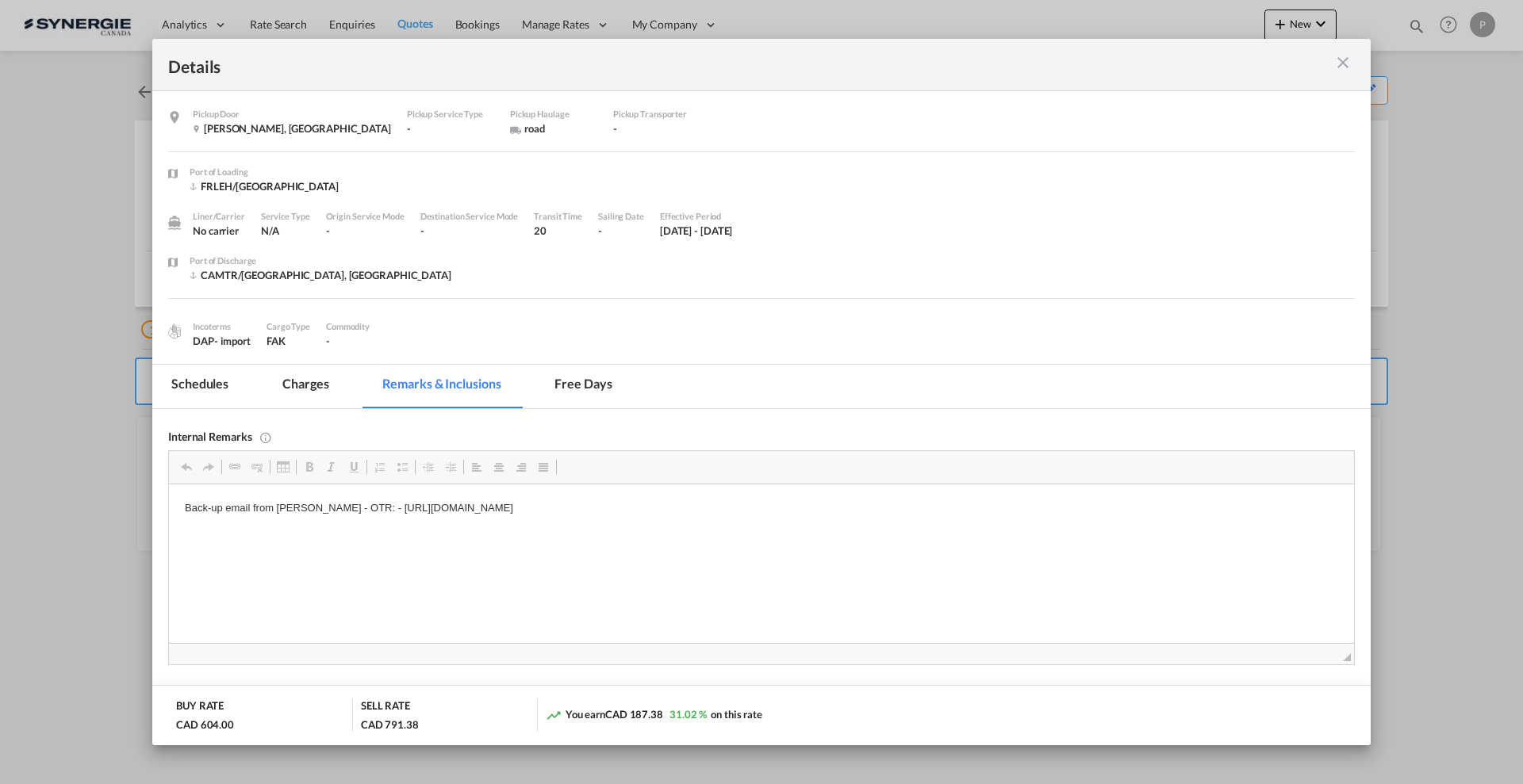
drag, startPoint x: 795, startPoint y: 509, endPoint x: 345, endPoint y: 509, distance: 450.0
drag, startPoint x: 342, startPoint y: 511, endPoint x: 916, endPoint y: 499, distance: 574.1
click at [916, 499] on html "Back-up email from Annie - OTR: - https://app.frontapp.com/open/cnv_phekaq7?key…" at bounding box center [762, 521] width 1185 height 75
copy p "https://app.frontapp.com/open/cnv_phekaq7?key=eFWHxwT1xGFQEE0PqfxXUX5CGQd8cwIo"
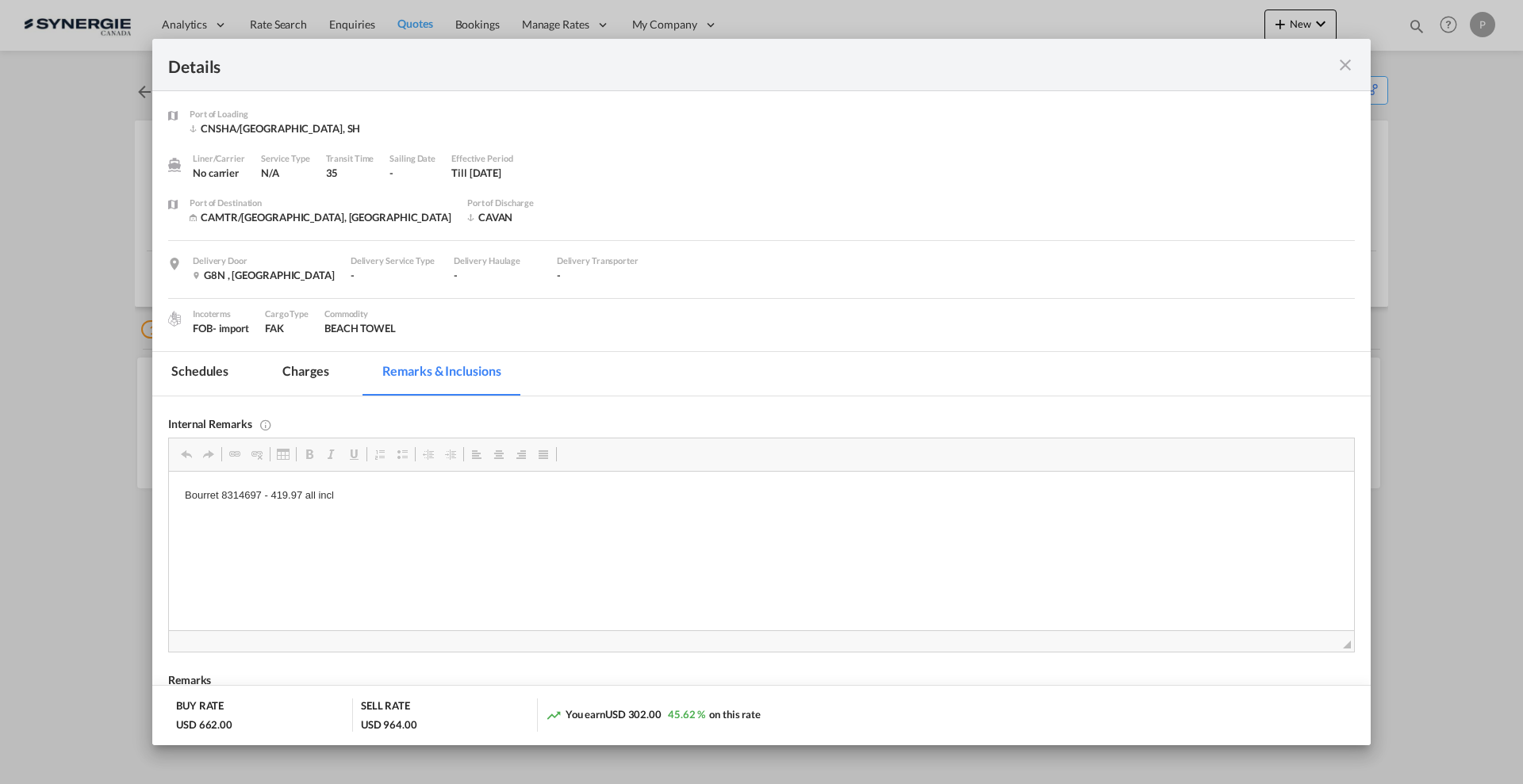
click at [1345, 62] on md-icon "icon-close fg-AAA8AD m-0 cursor" at bounding box center [1346, 65] width 19 height 19
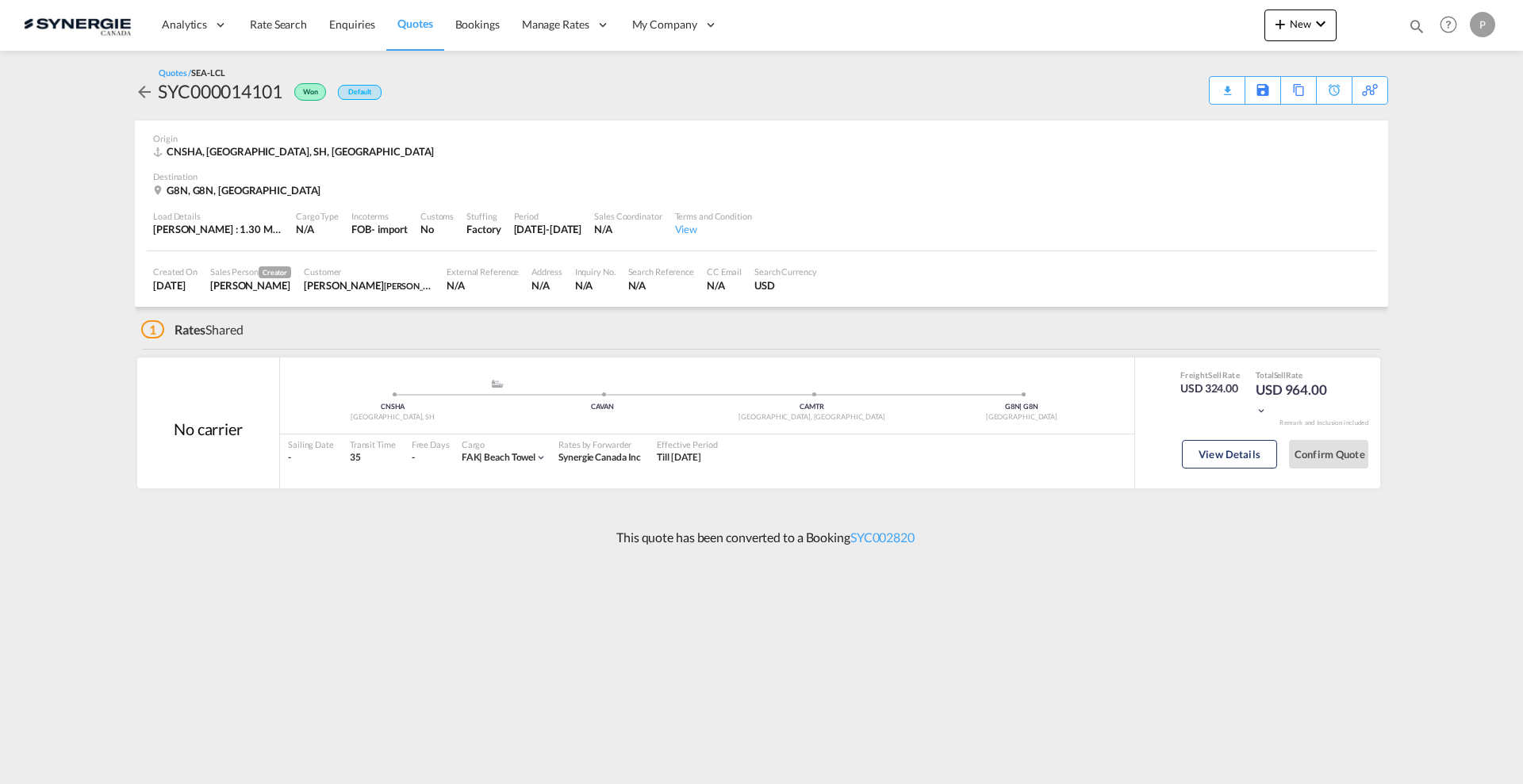
click at [1417, 27] on md-icon "icon-magnify" at bounding box center [1416, 26] width 18 height 18
click at [1153, 27] on select "Bookings Quotes Enquiries" at bounding box center [1163, 26] width 75 height 28
select select "Quotes"
click at [1126, 11] on select "Bookings Quotes Enquiries" at bounding box center [1163, 26] width 75 height 28
click at [1213, 28] on input at bounding box center [1297, 25] width 197 height 27
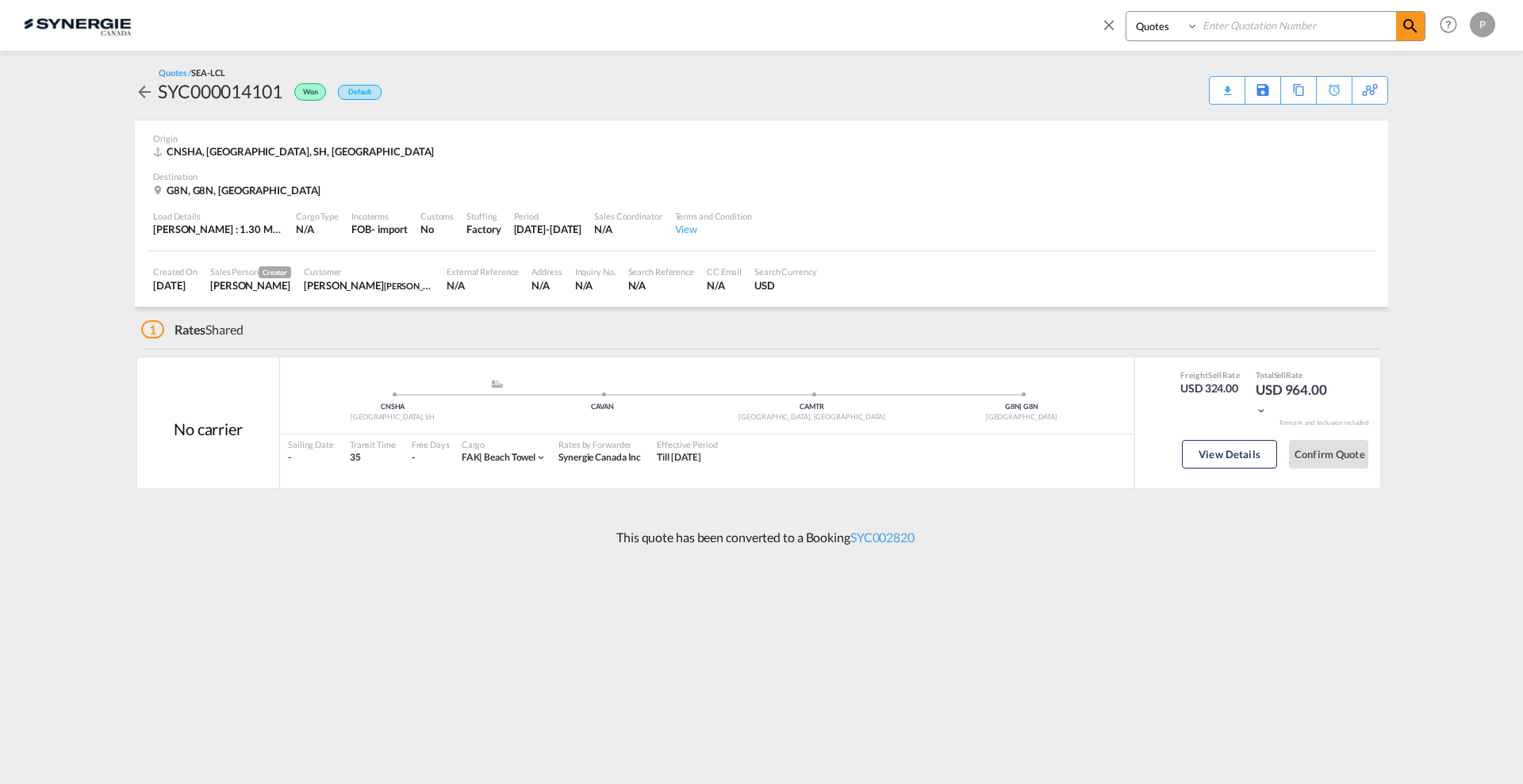
paste input "SYC000013723"
type input "SYC000013723"
click at [1408, 19] on md-icon "icon-magnify" at bounding box center [1410, 26] width 19 height 19
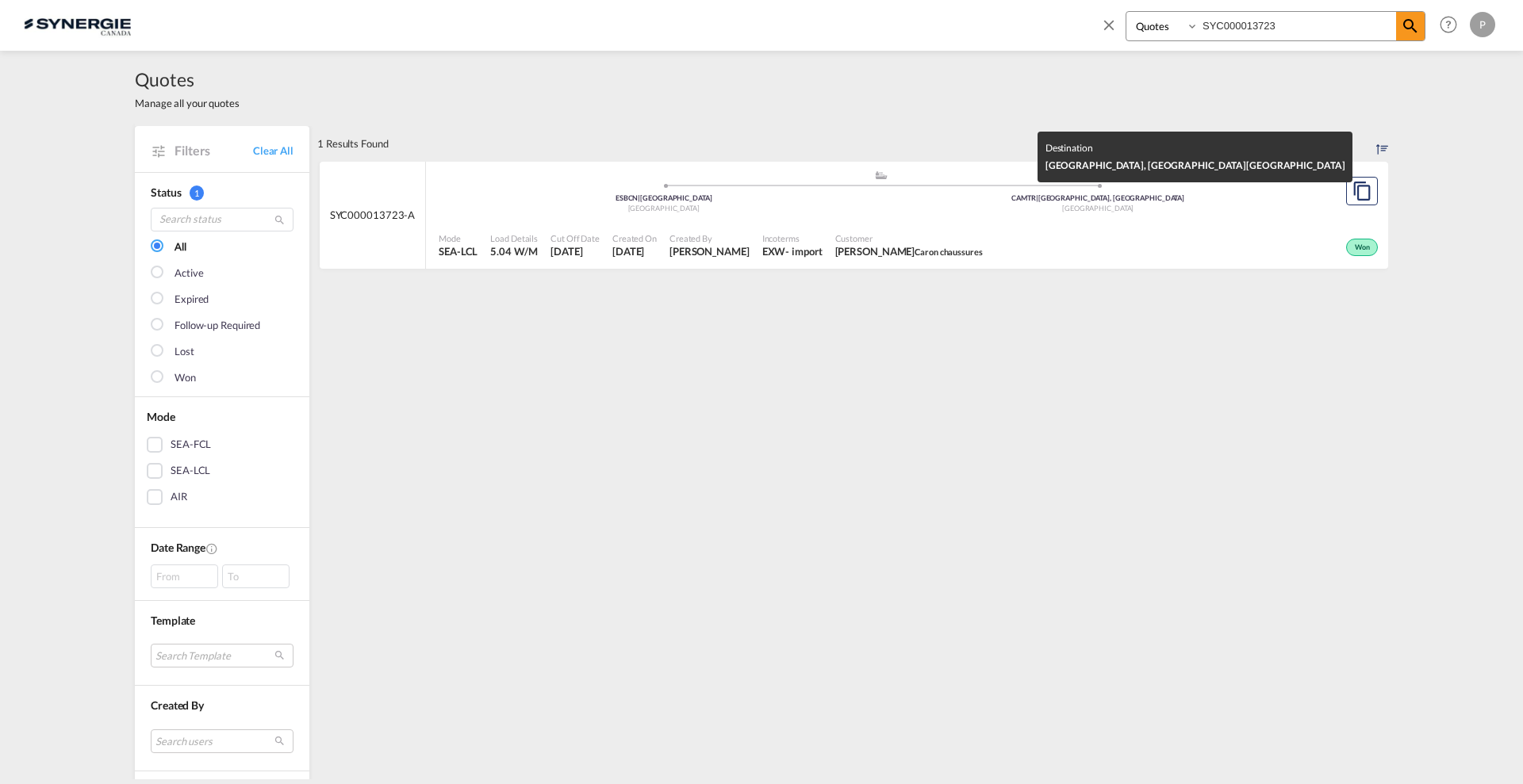
click at [1158, 208] on div "Canada" at bounding box center [1098, 209] width 435 height 11
